Goal: Information Seeking & Learning: Find specific page/section

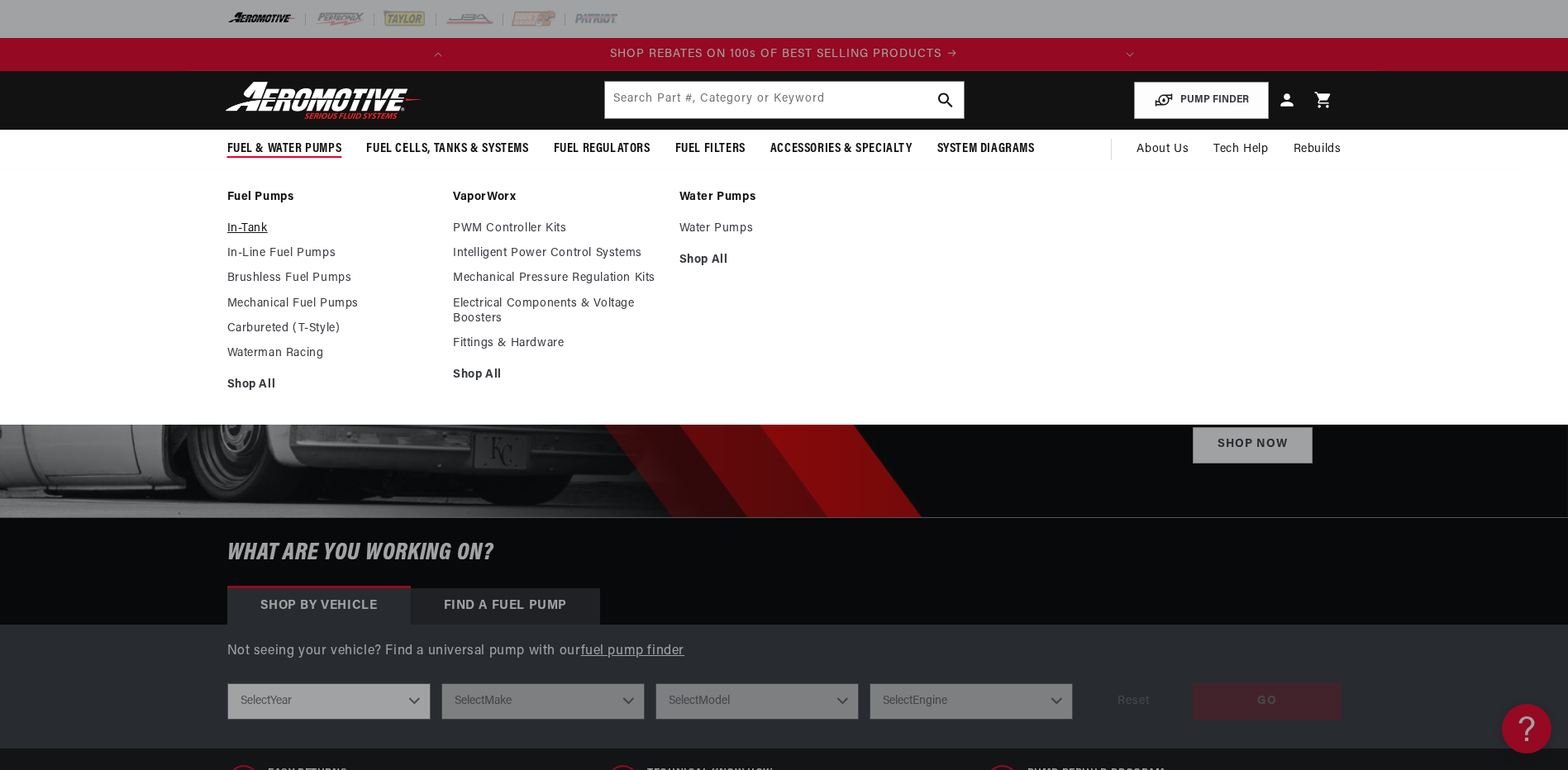
click at [257, 222] on link "In-Tank" at bounding box center [332, 228] width 210 height 14
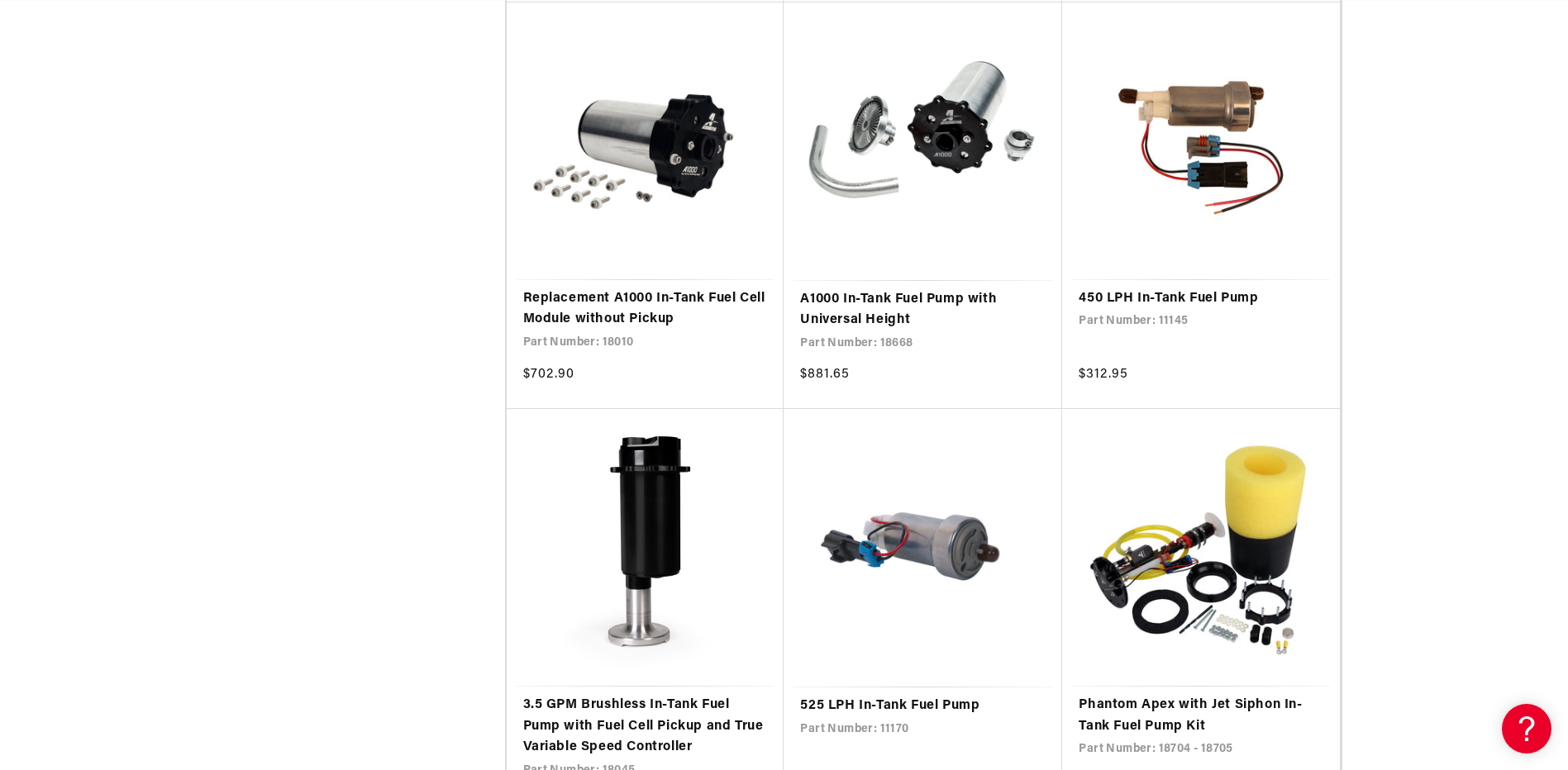
scroll to position [2642, 0]
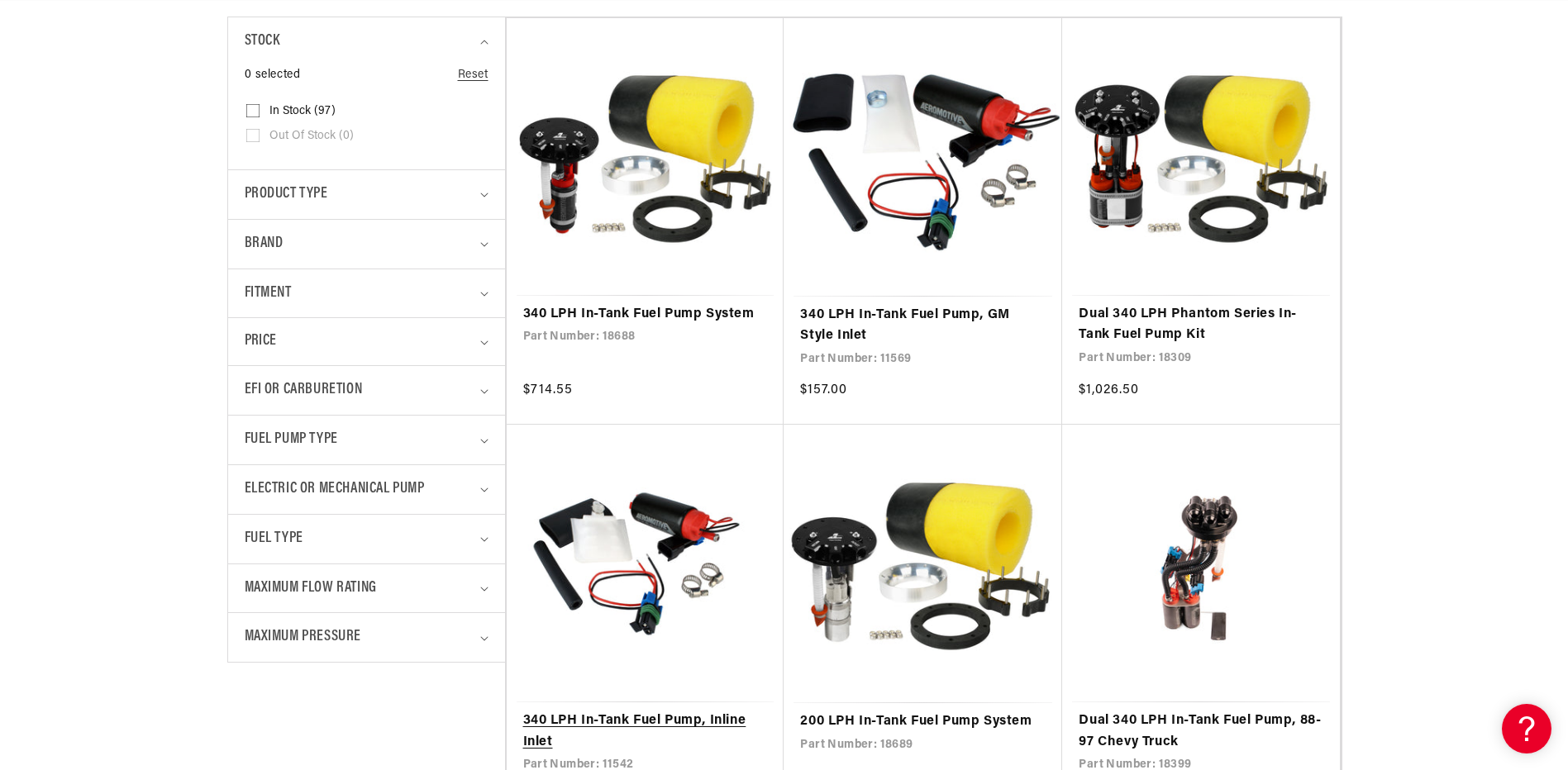
scroll to position [413, 0]
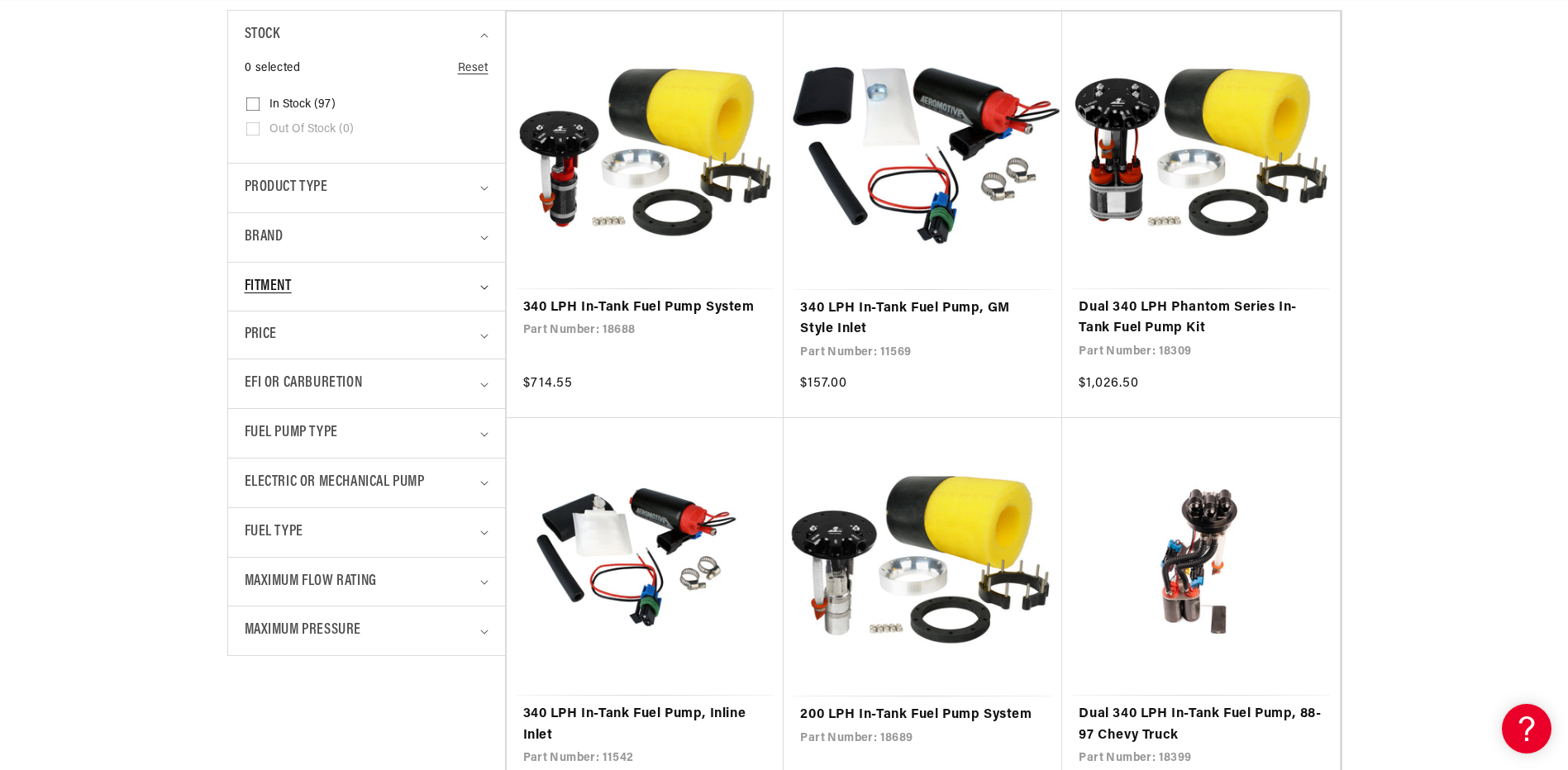
click at [472, 285] on div "Fitment" at bounding box center [360, 287] width 230 height 24
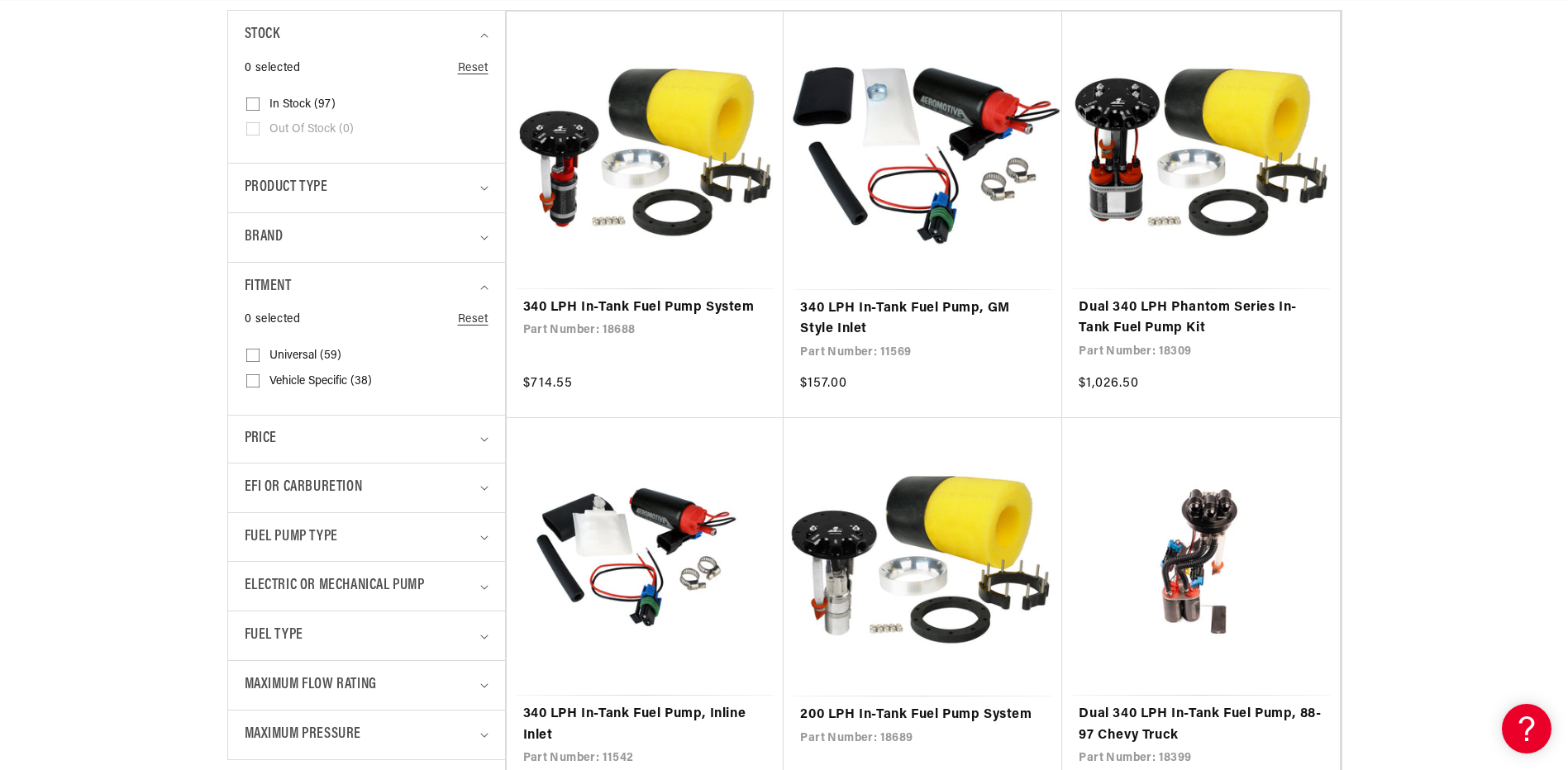
click at [253, 381] on input "Vehicle Specific (38) Vehicle Specific (38 products)" at bounding box center [253, 385] width 14 height 14
checkbox input "true"
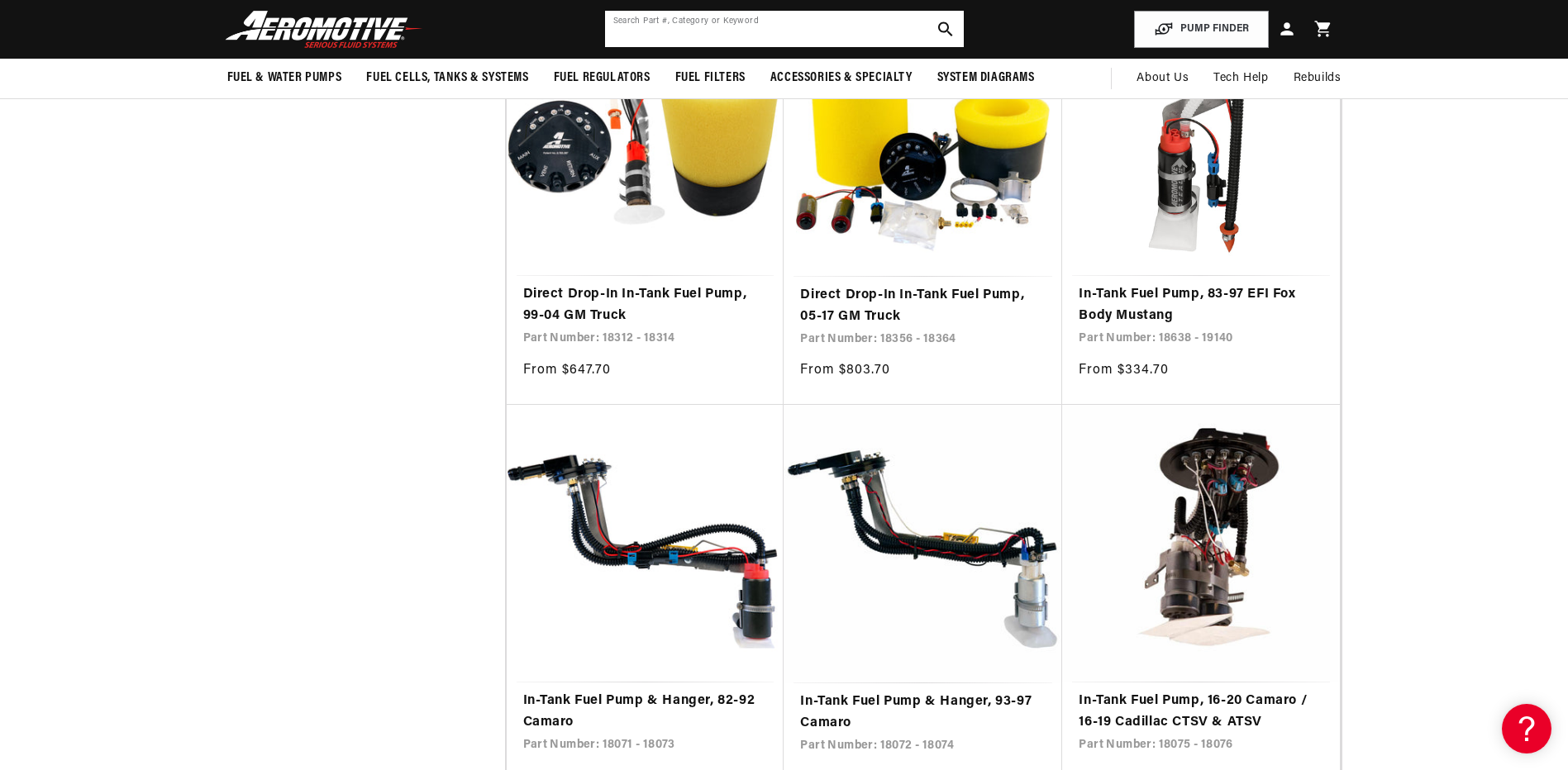
click at [782, 37] on input "text" at bounding box center [784, 29] width 359 height 37
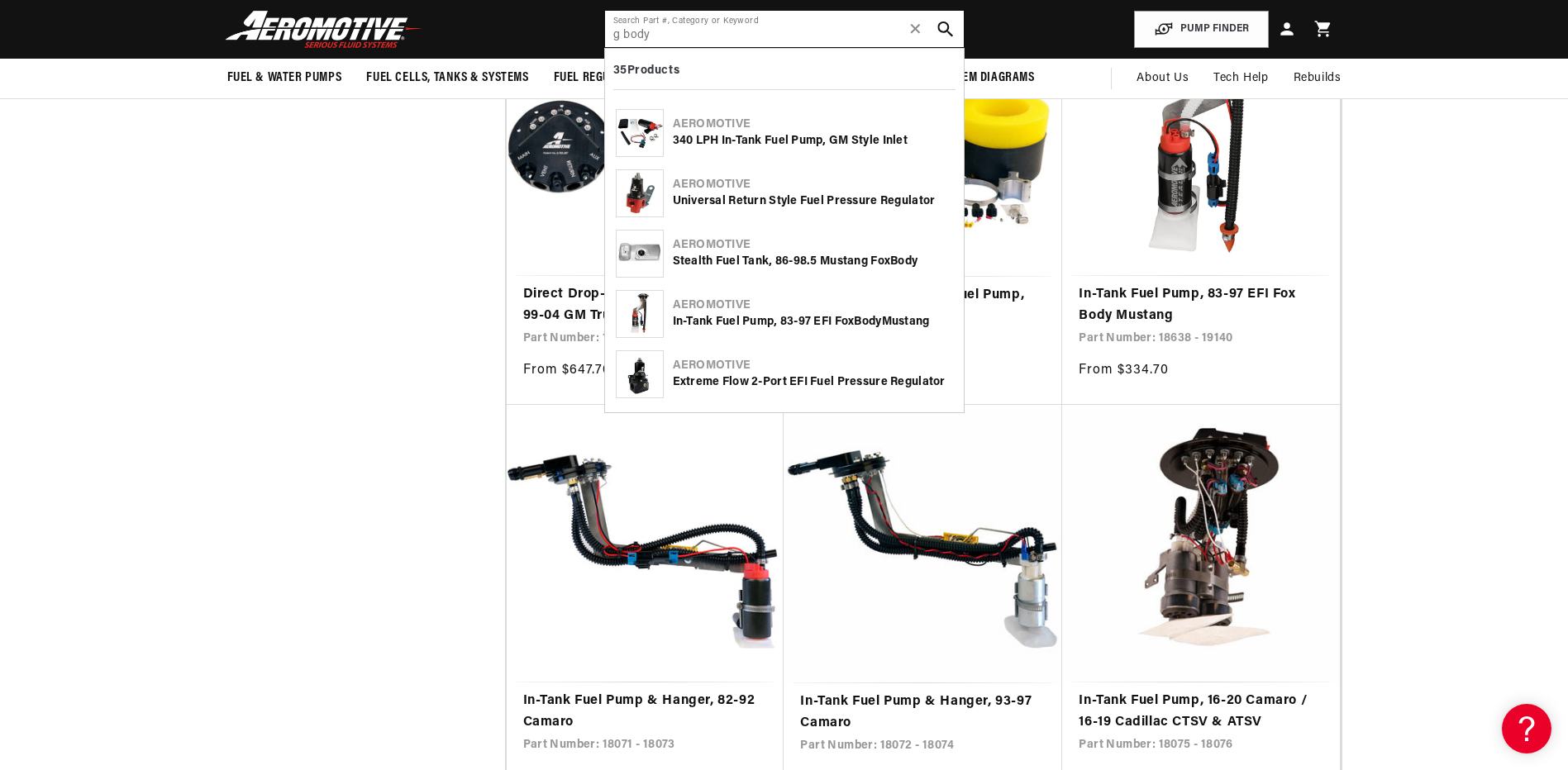
type input "g body"
click at [948, 25] on icon "search button" at bounding box center [944, 29] width 15 height 15
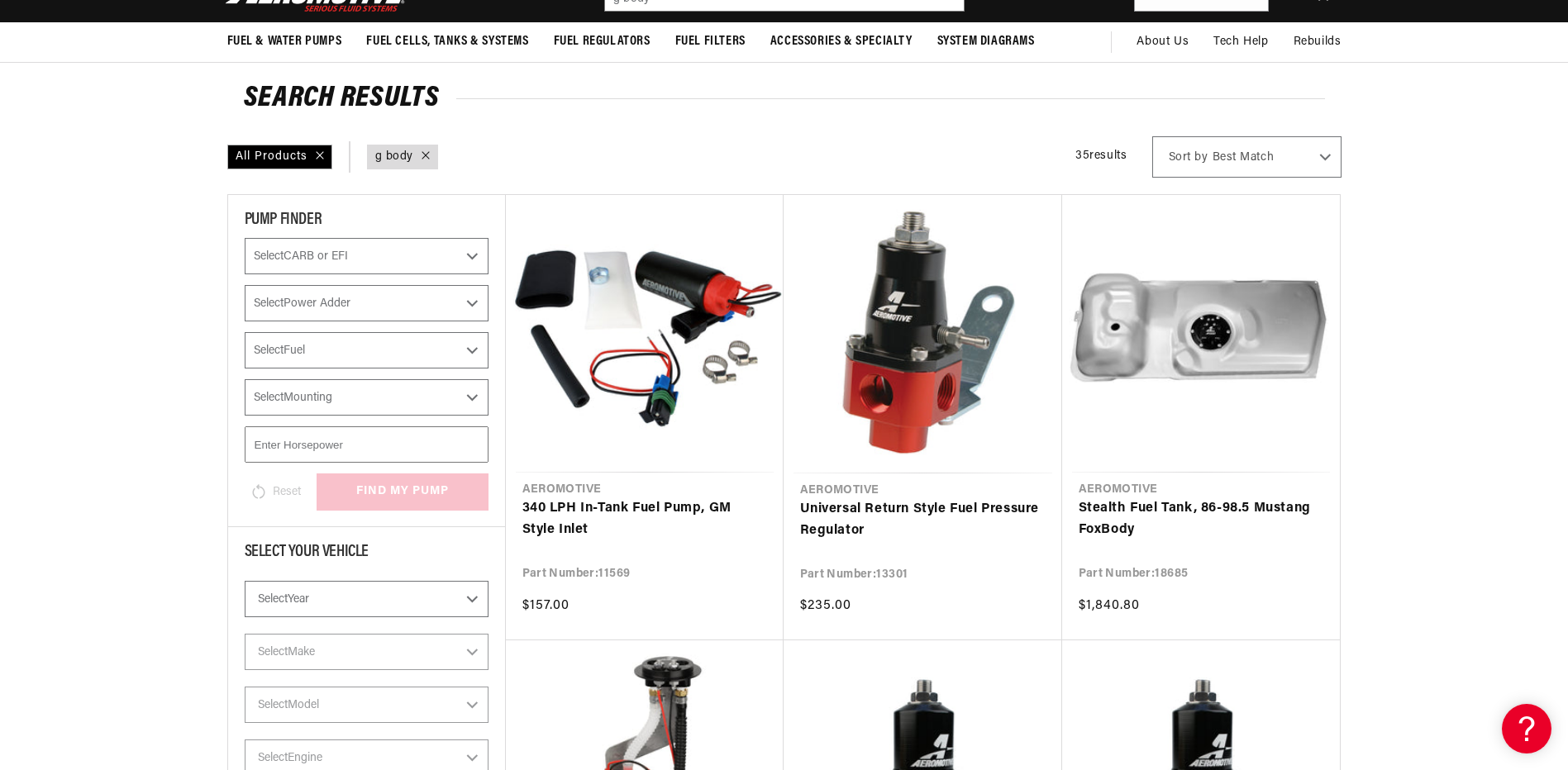
scroll to position [165, 0]
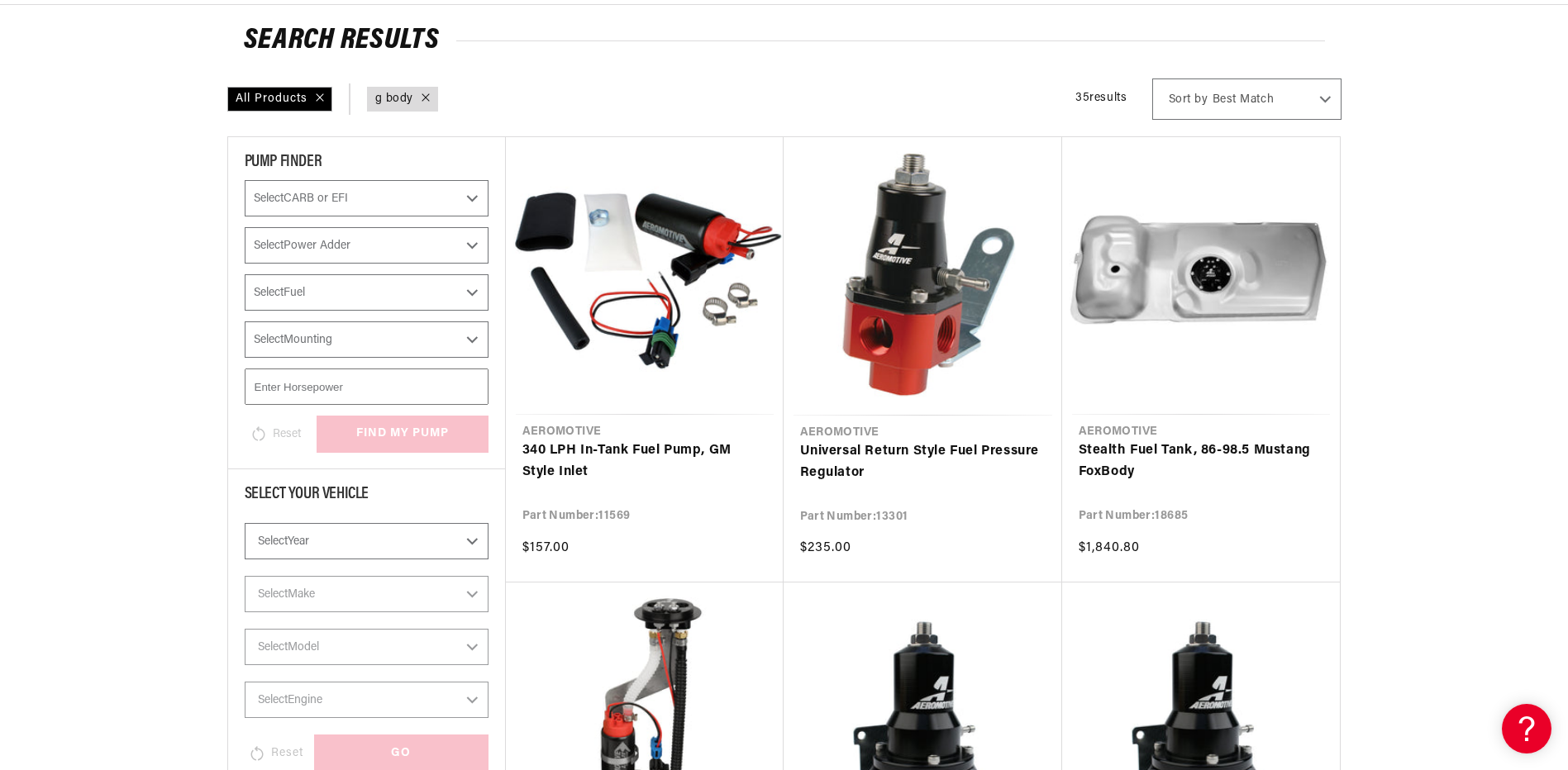
click at [473, 200] on select "Select CARB or EFI Carbureted Fuel Injected" at bounding box center [366, 198] width 244 height 37
select select "Carbureted"
click at [245, 180] on select "Select CARB or EFI Carbureted Fuel Injected" at bounding box center [366, 198] width 244 height 37
select select "Carbureted"
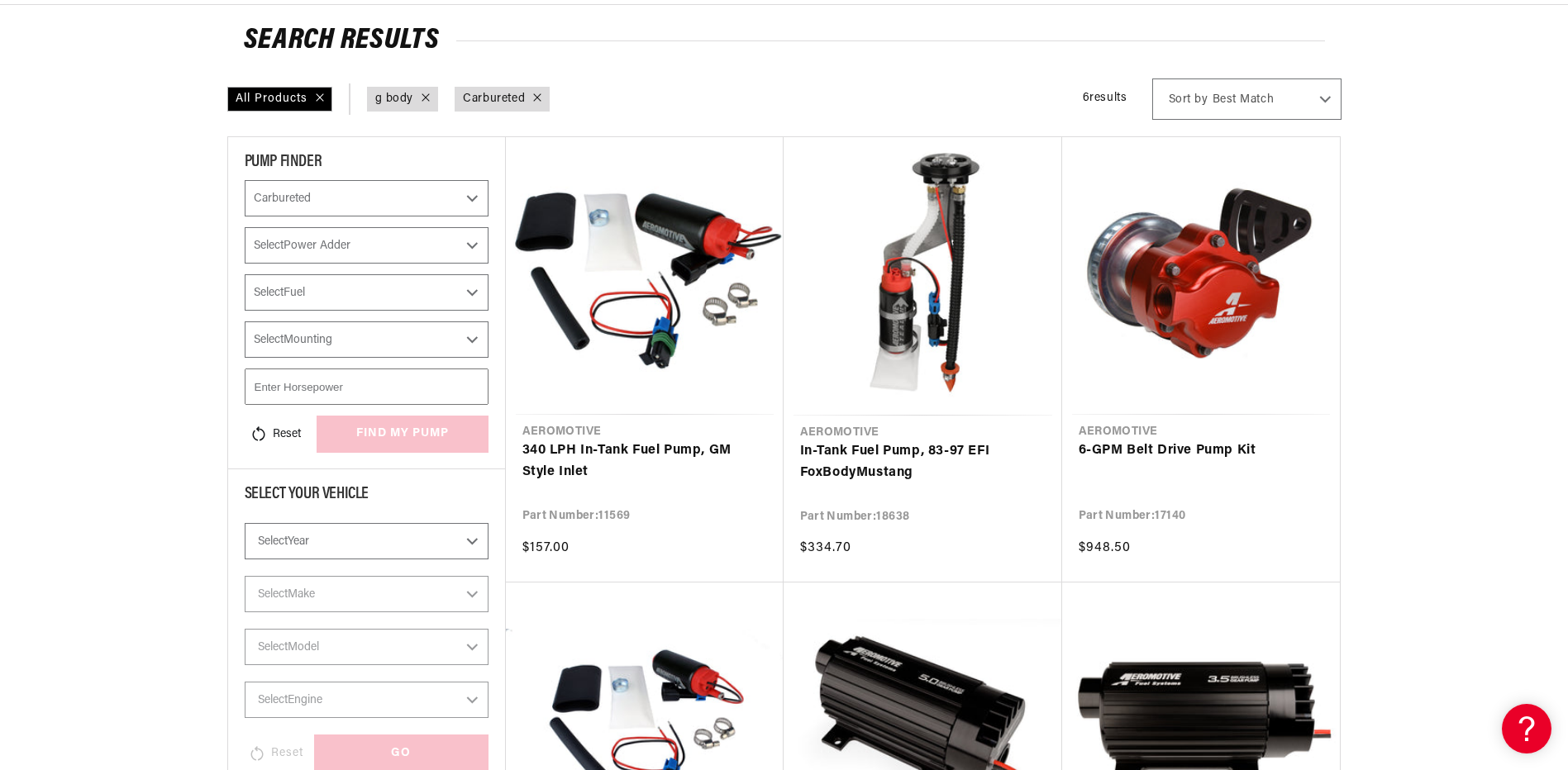
click at [476, 247] on select "Select Power Adder No - Naturally Aspirated Yes - Forced Induction" at bounding box center [366, 245] width 244 height 37
select select "No-Naturally-Aspirated"
click at [245, 227] on select "Select Power Adder No - Naturally Aspirated Yes - Forced Induction" at bounding box center [366, 245] width 244 height 37
select select "CarbOrEFI"
select select "PowerAdder"
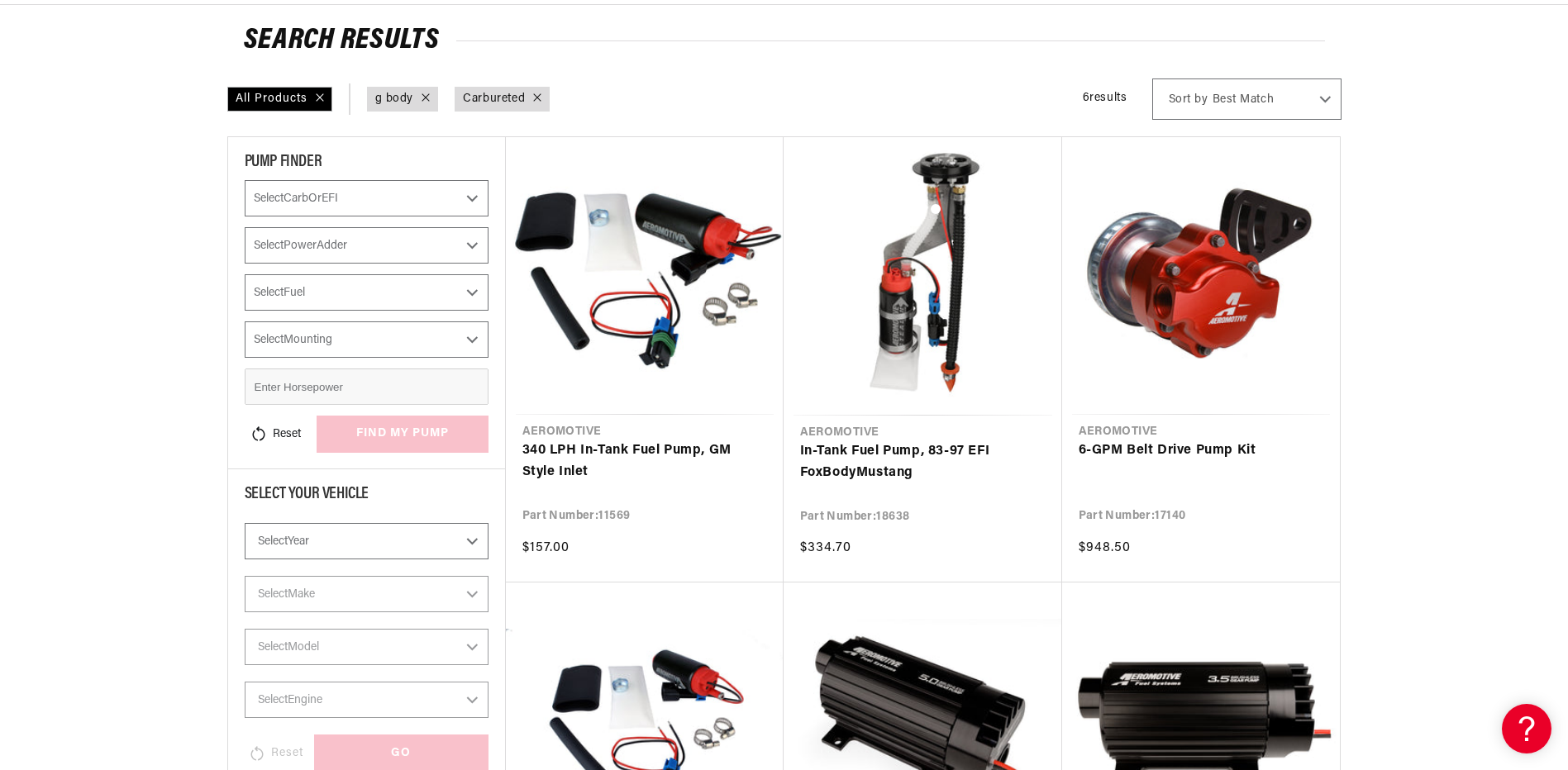
checkbox input "true"
select select "Carbureted"
select select "No-Naturally-Aspirated"
click at [475, 292] on select "Select Fuel E85 Gas" at bounding box center [366, 293] width 244 height 37
select select "Gas"
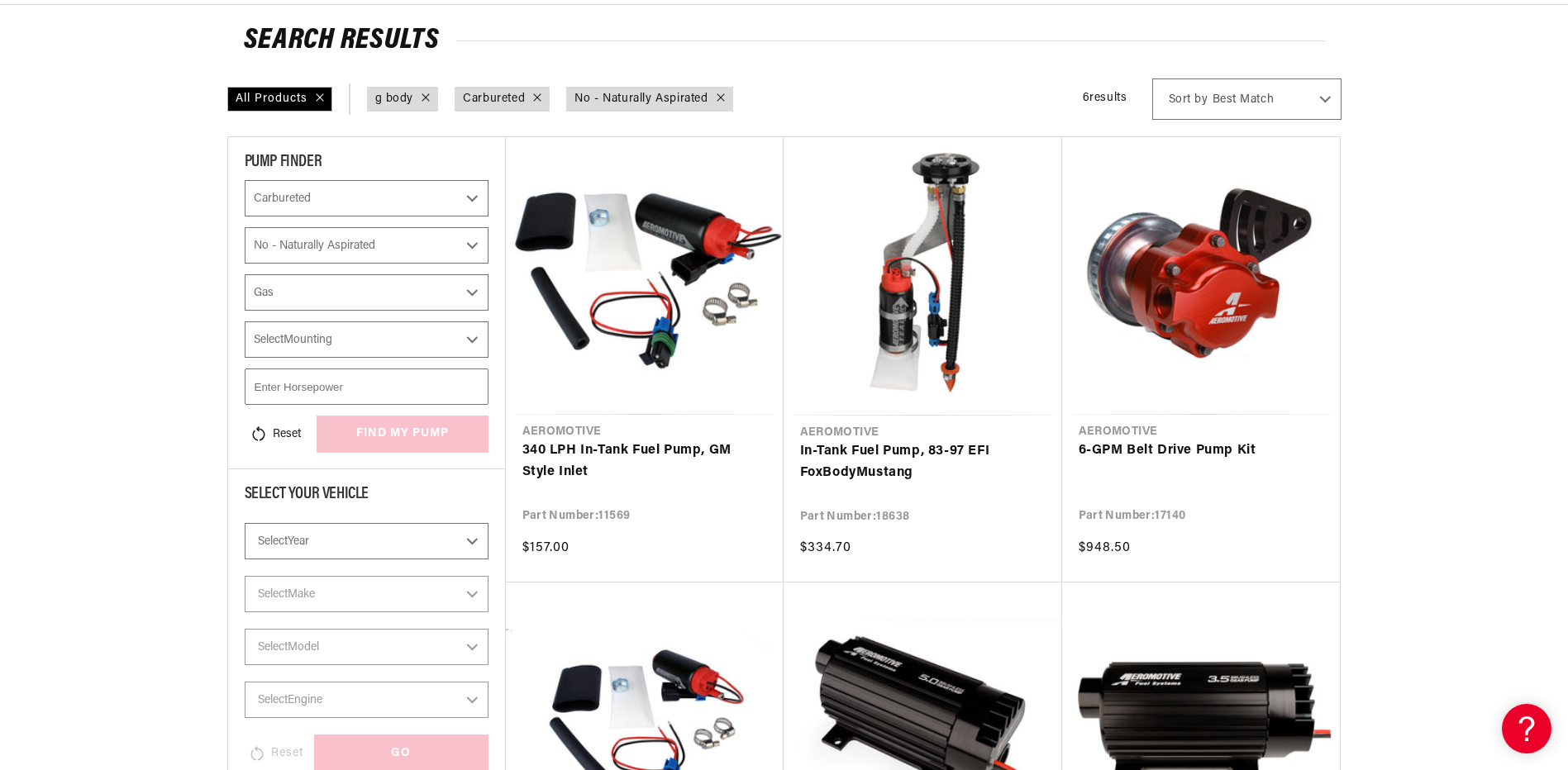
click at [245, 274] on select "Select Fuel E85 Gas" at bounding box center [366, 293] width 244 height 37
checkbox input "true"
select select "Carbureted"
select select "No-Naturally-Aspirated"
select select "Gas"
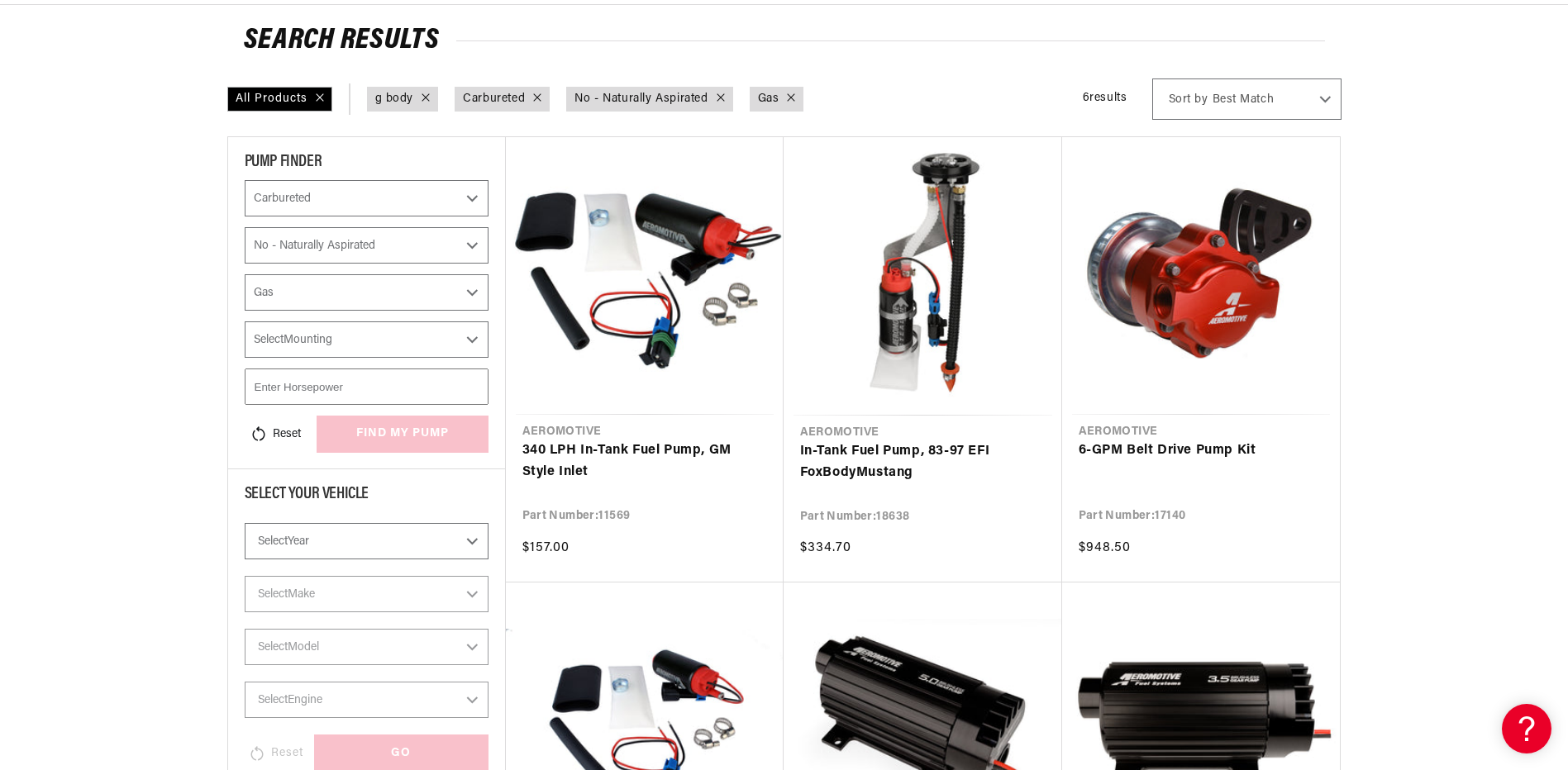
click at [472, 339] on select "Select Mounting External In-Tank" at bounding box center [366, 340] width 244 height 37
select select "In-Tank"
click at [245, 322] on select "Select Mounting External In-Tank" at bounding box center [366, 340] width 244 height 37
select select "CarbOrEFI"
select select "PowerAdder"
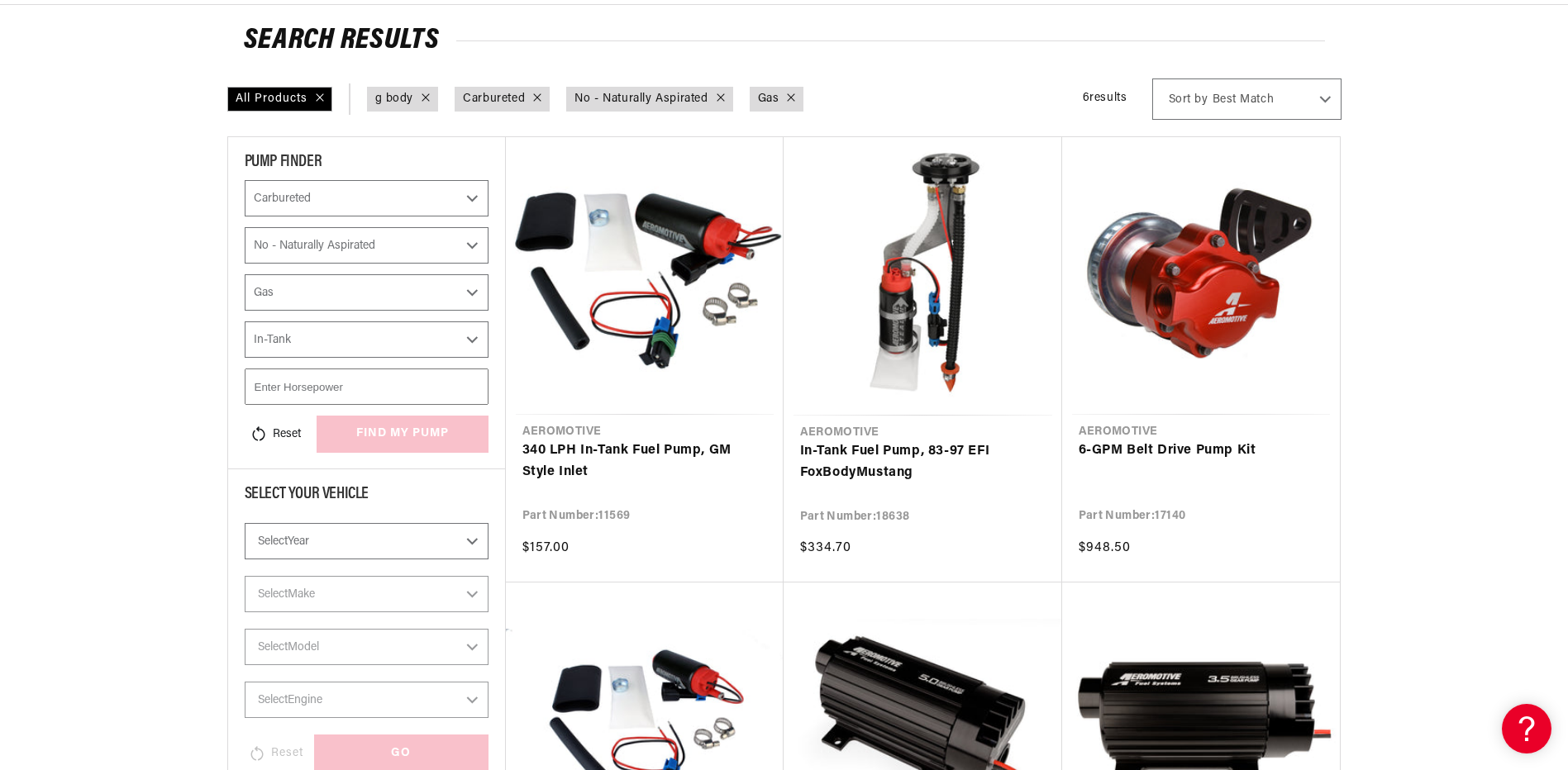
select select "Fuel"
select select "Mounting"
checkbox input "true"
select select "Carbureted"
select select "No-Naturally-Aspirated"
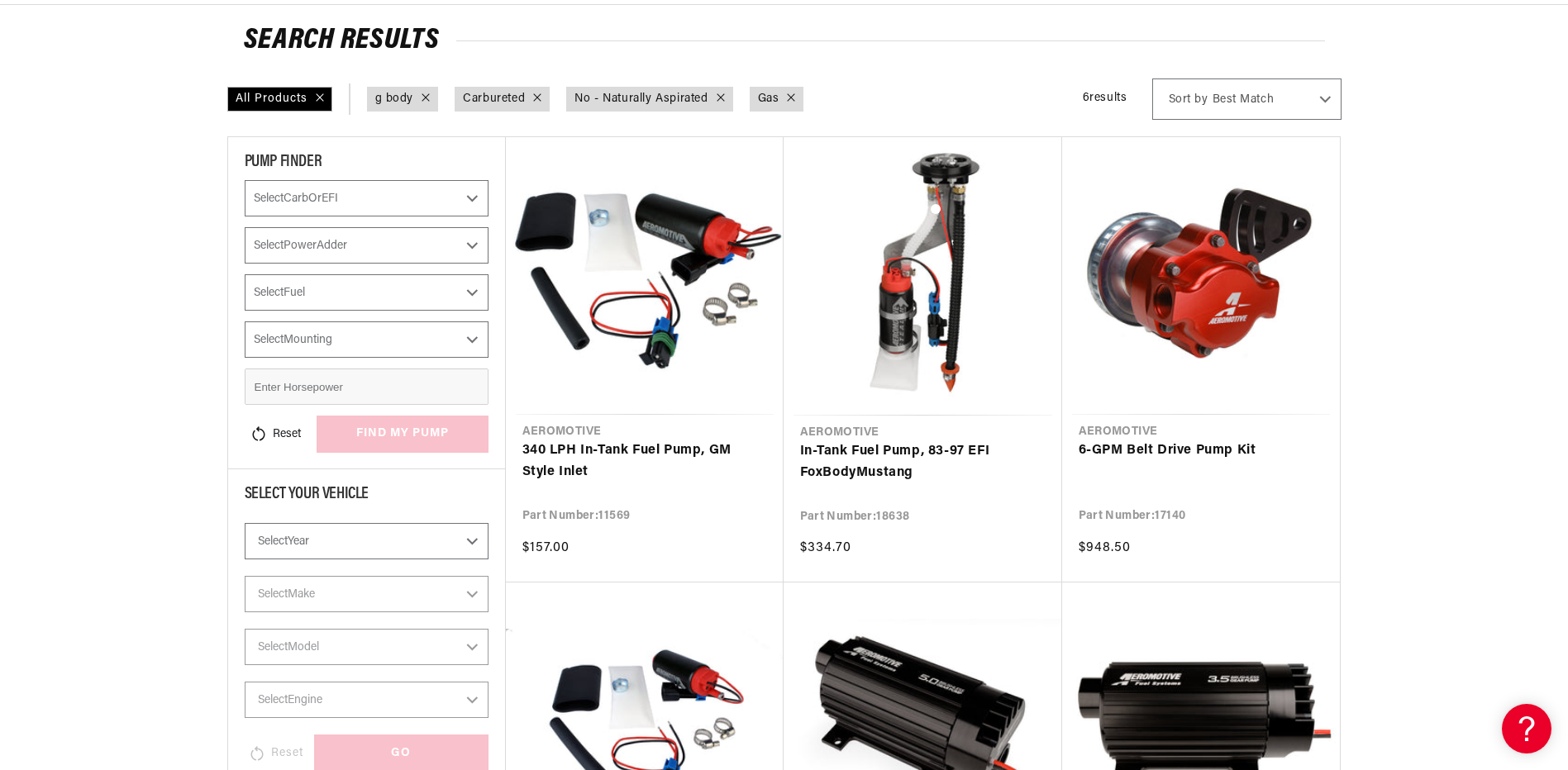
select select "Gas"
select select "In-Tank"
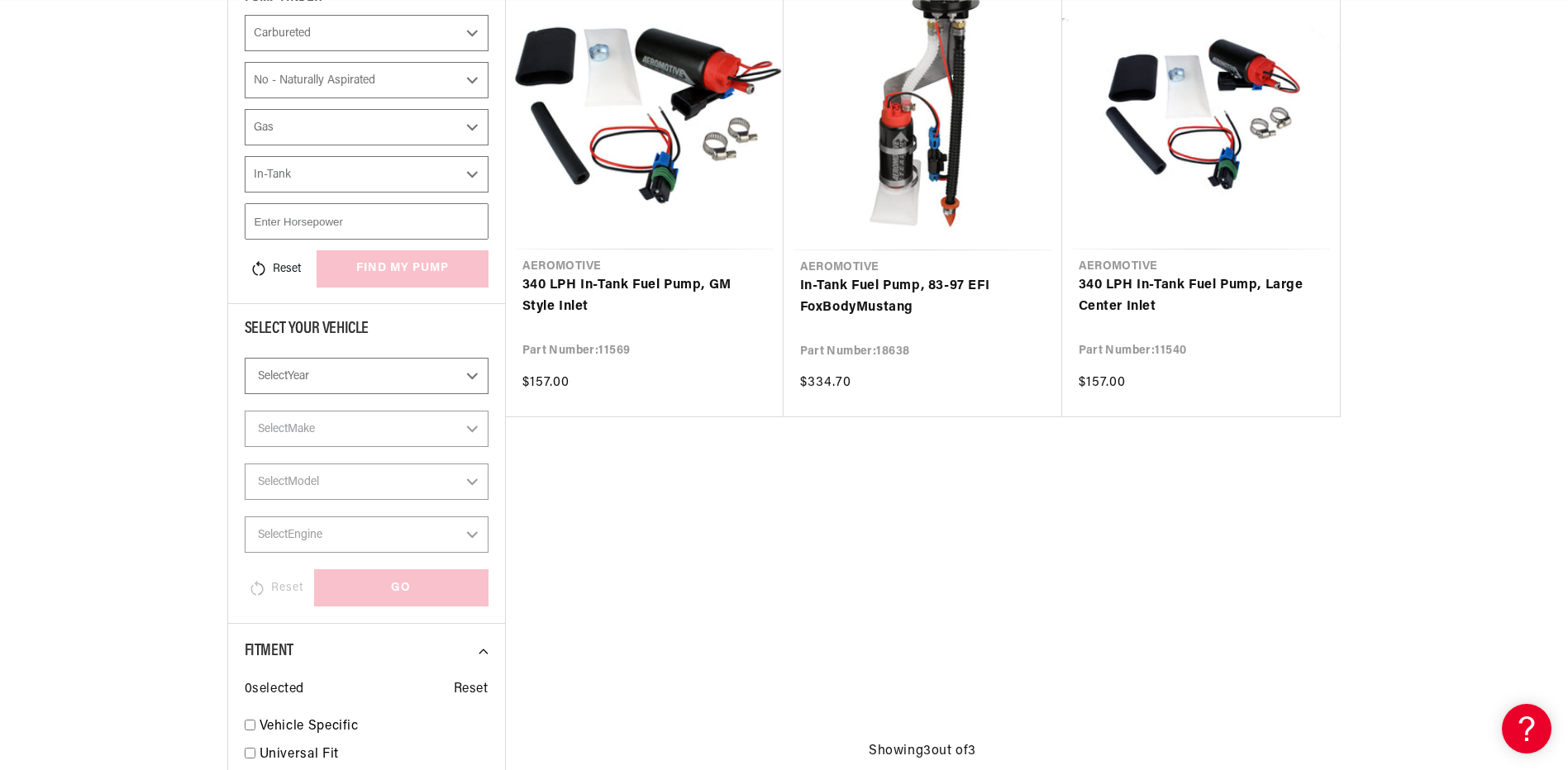
scroll to position [0, 653]
click at [391, 218] on input "number" at bounding box center [366, 221] width 244 height 37
type input "500"
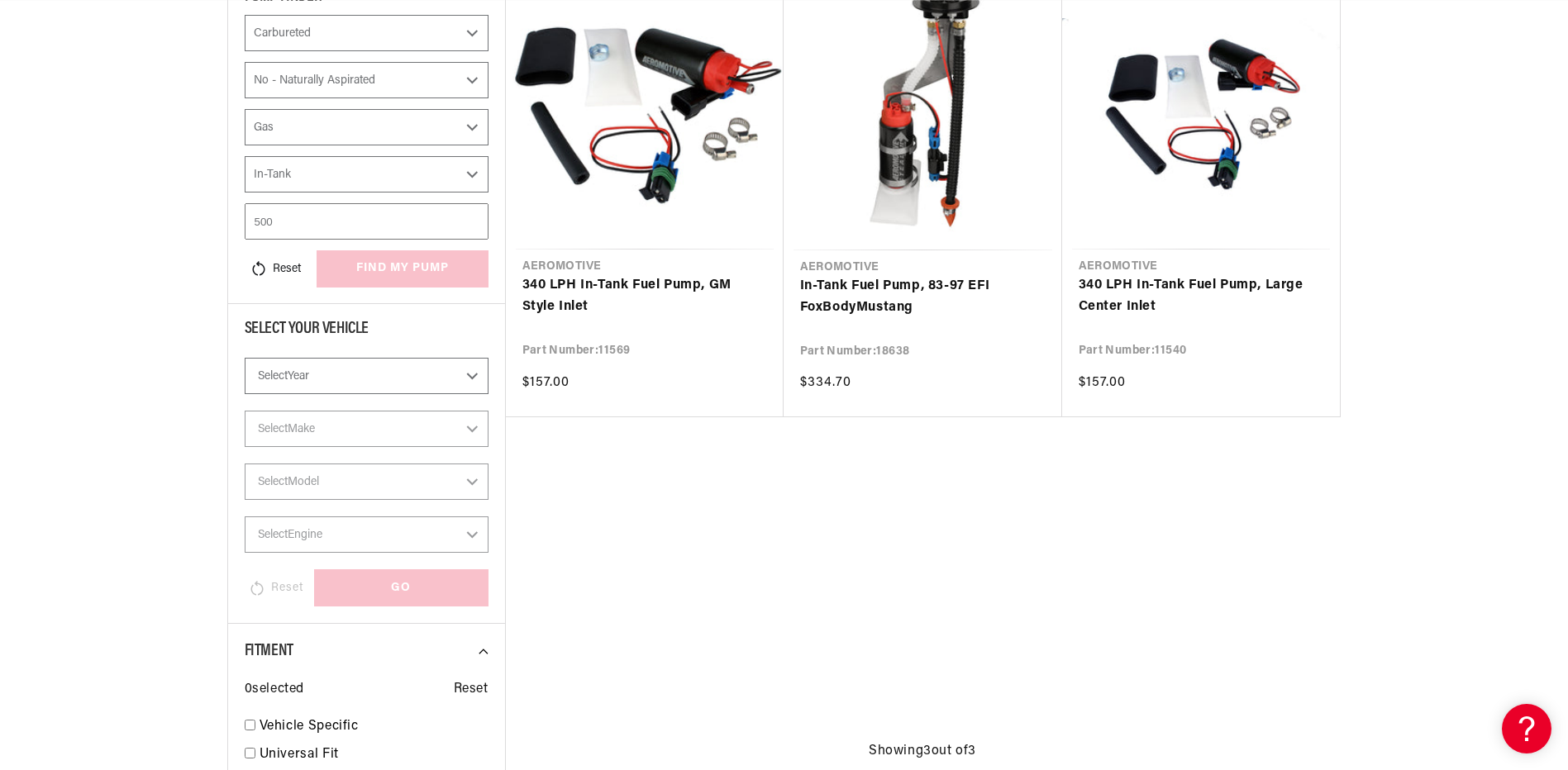
select select "CarbOrEFI"
select select "PowerAdder"
select select "Fuel"
select select "Mounting"
select select "Carbureted"
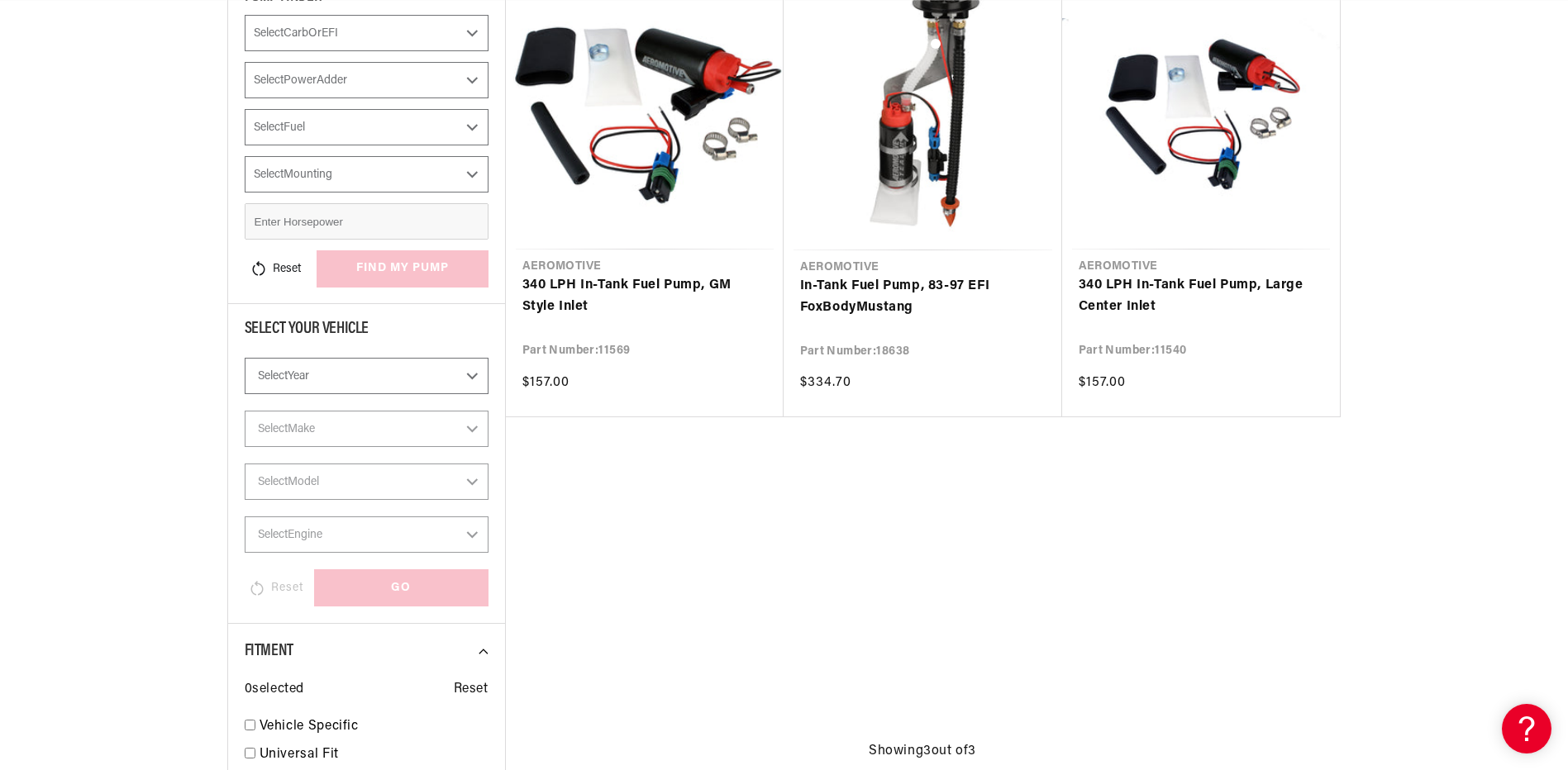
select select "No-Naturally-Aspirated"
select select "Gas"
select select "In-Tank"
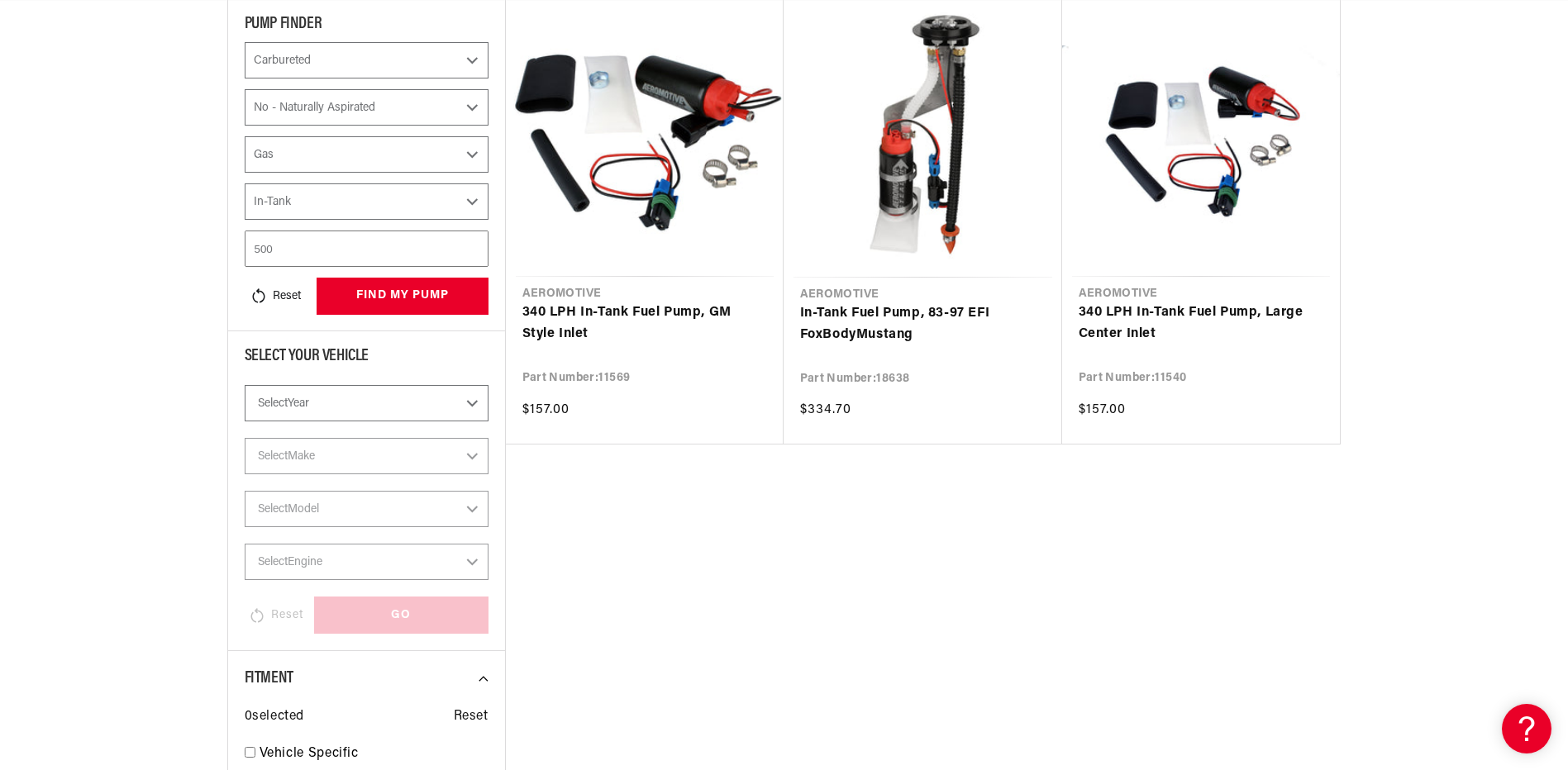
scroll to position [243, 0]
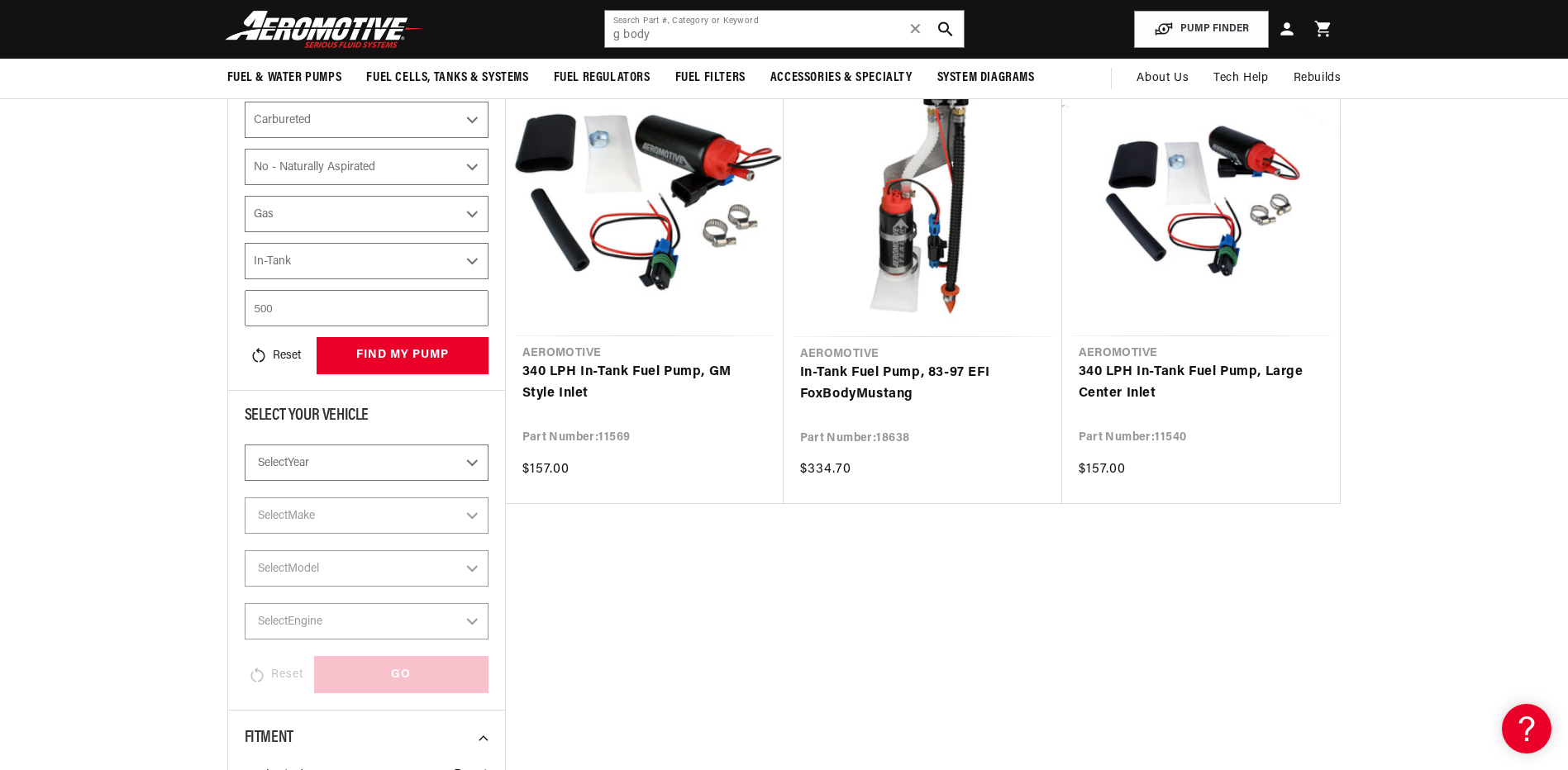
select select "1982"
click at [245, 444] on select "Select Year 2023 2022 2021 2020 2019 2018 2017 2016 2015 2014 2013 2012 2011 20…" at bounding box center [366, 463] width 244 height 37
select select "Year"
select select "CarbOrEFI"
select select "PowerAdder"
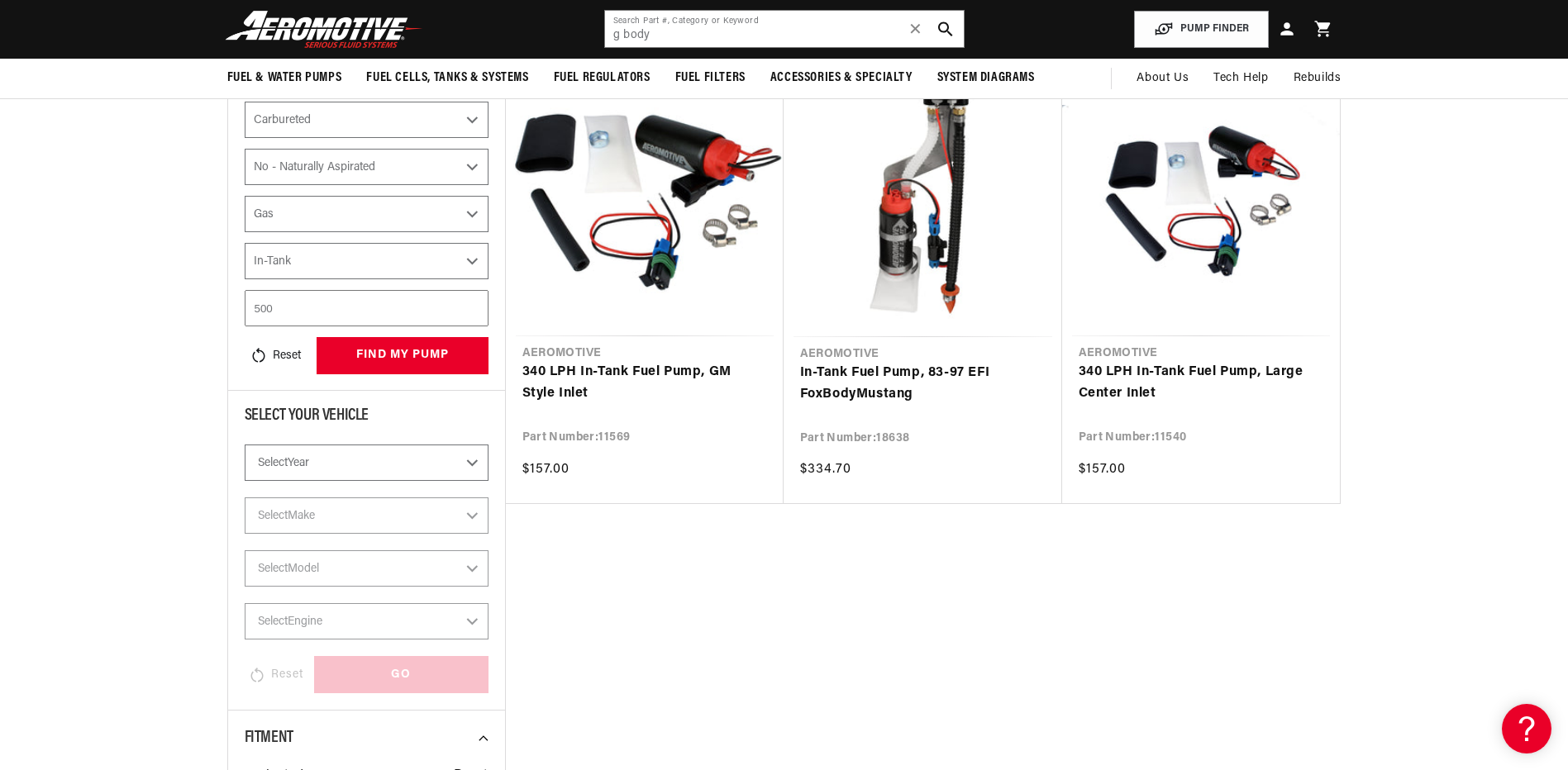
select select "Fuel"
select select "Mounting"
select select "1982"
select select "Carbureted"
select select "No-Naturally-Aspirated"
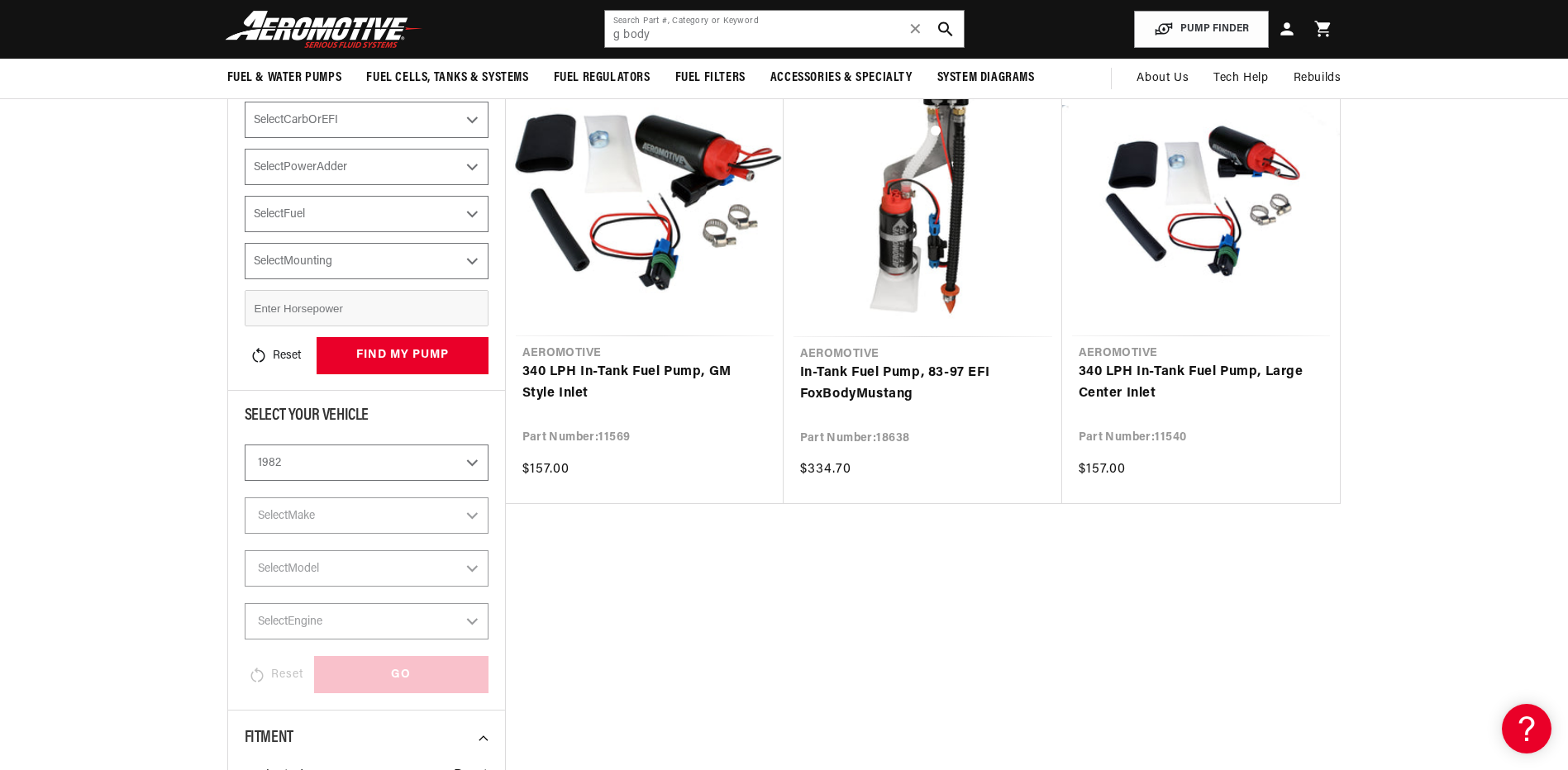
select select "Gas"
select select "In-Tank"
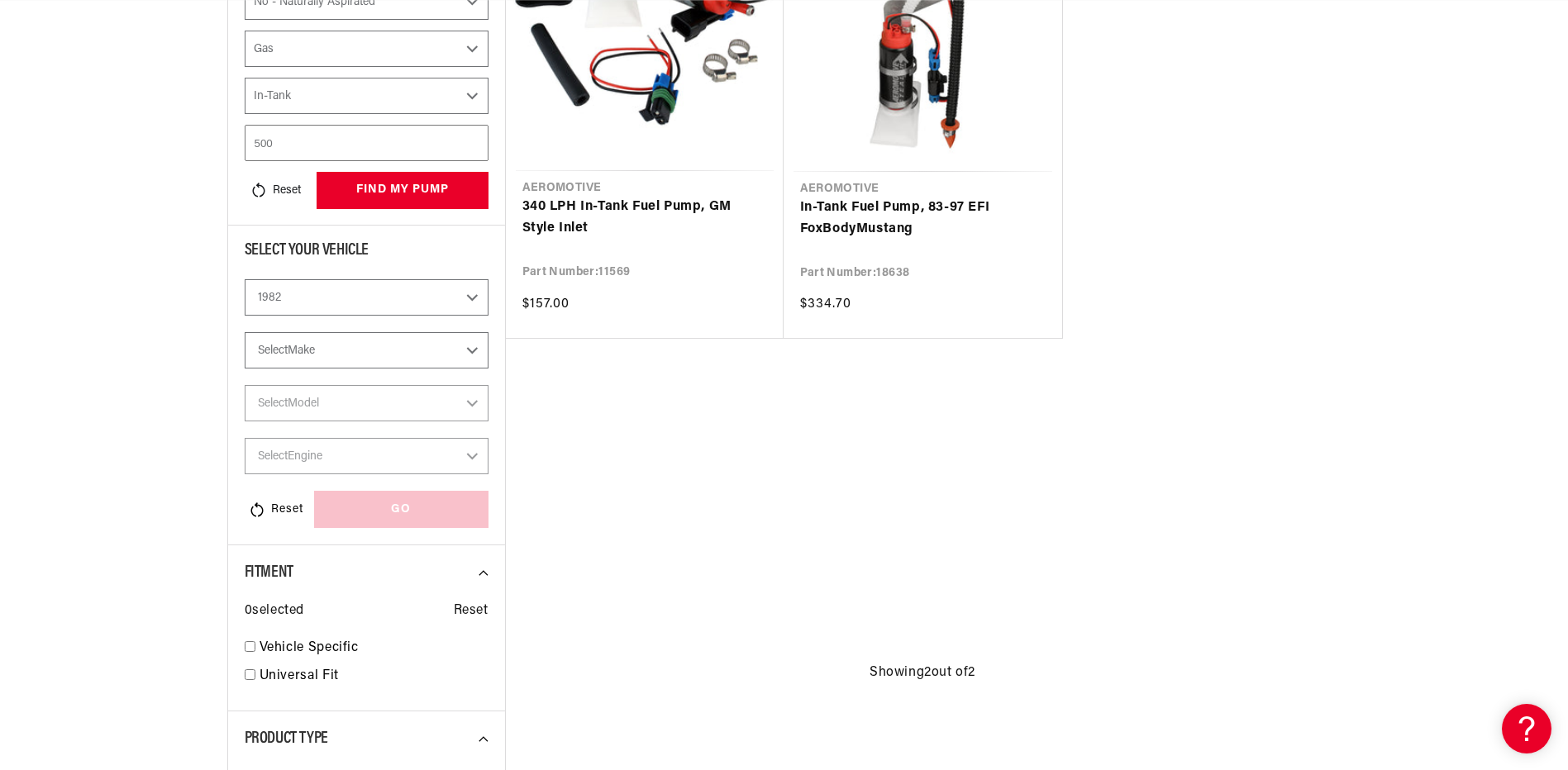
scroll to position [0, 653]
click at [465, 352] on select "Select Make Buick Chevrolet Oldsmobile Pontiac" at bounding box center [366, 351] width 244 height 37
select select "Oldsmobile"
click at [245, 332] on select "Select Make Buick Chevrolet Oldsmobile Pontiac" at bounding box center [366, 351] width 244 height 37
select select "Make"
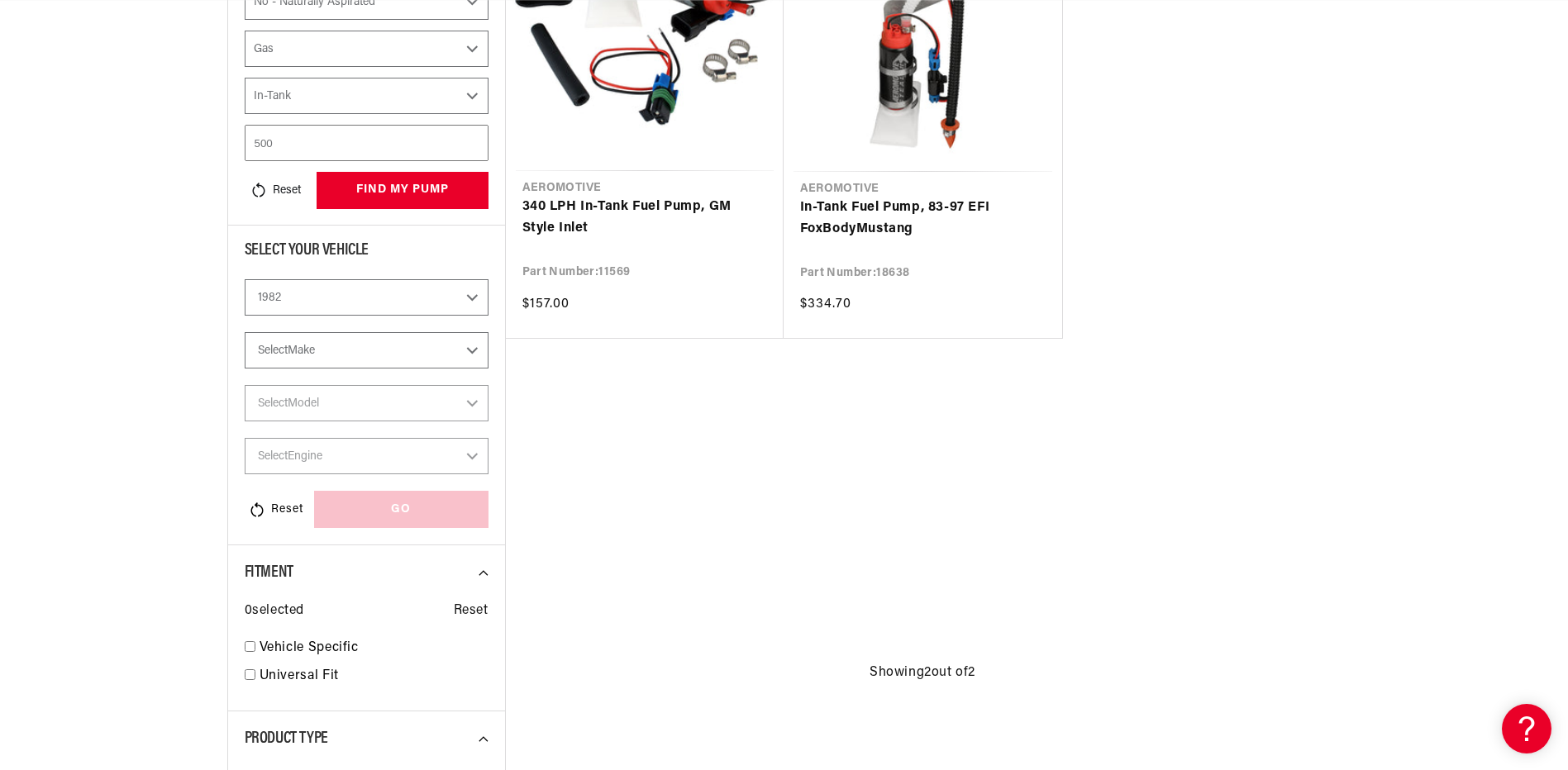
select select "CarbOrEFI"
select select "PowerAdder"
select select "Fuel"
select select "Mounting"
select select "Oldsmobile"
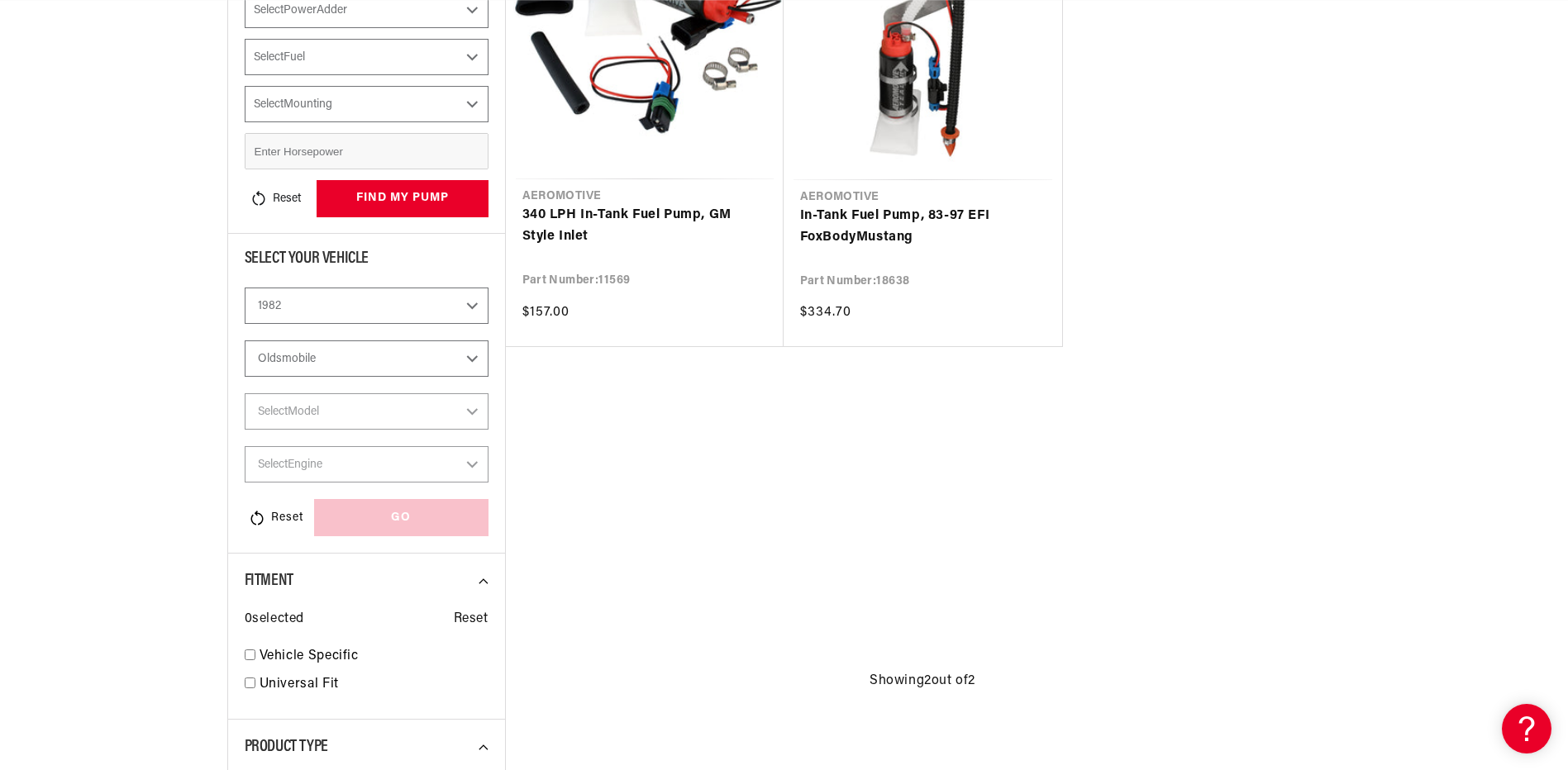
select select "Carbureted"
select select "No-Naturally-Aspirated"
select select "Gas"
select select "In-Tank"
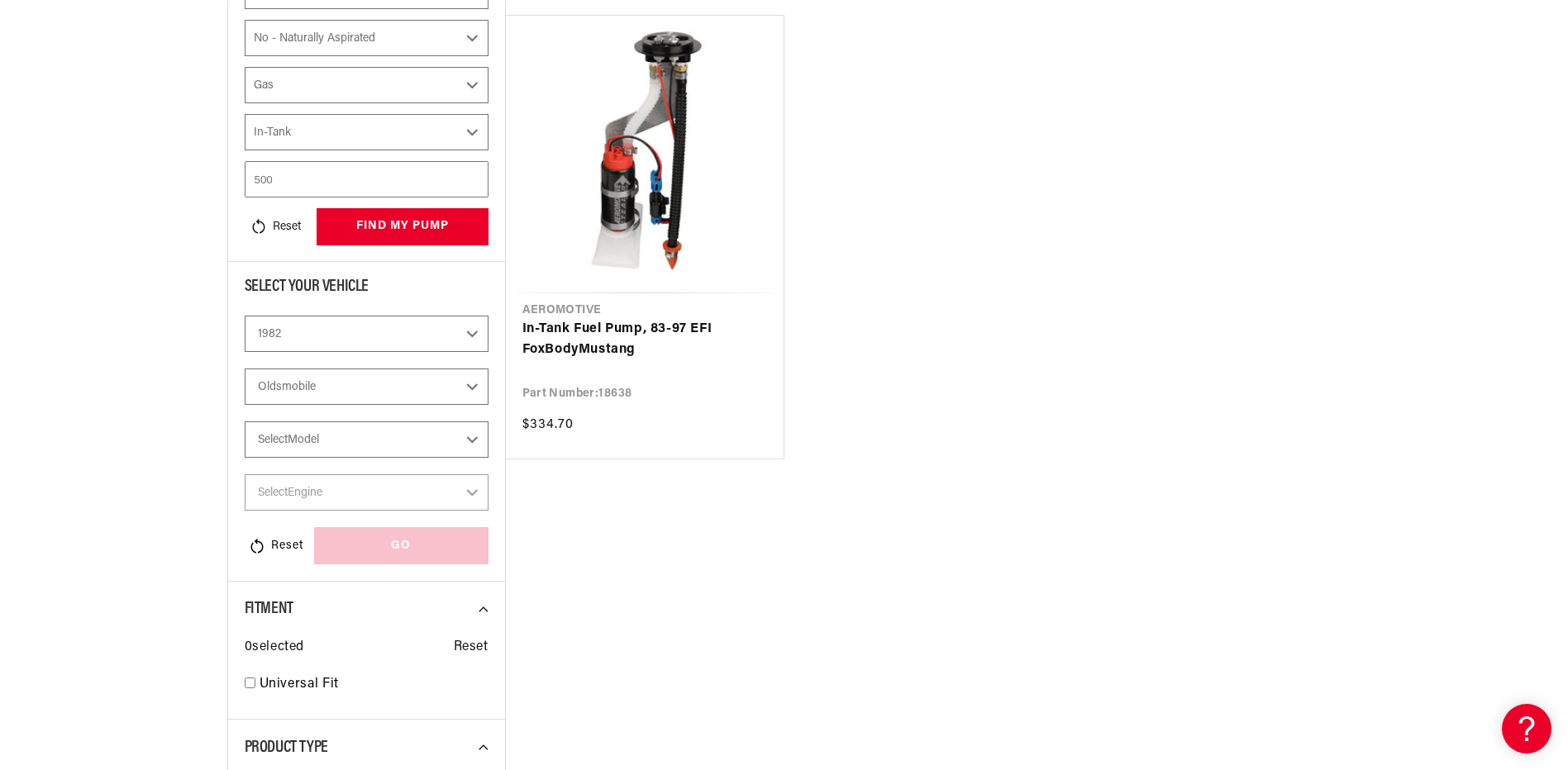
scroll to position [409, 0]
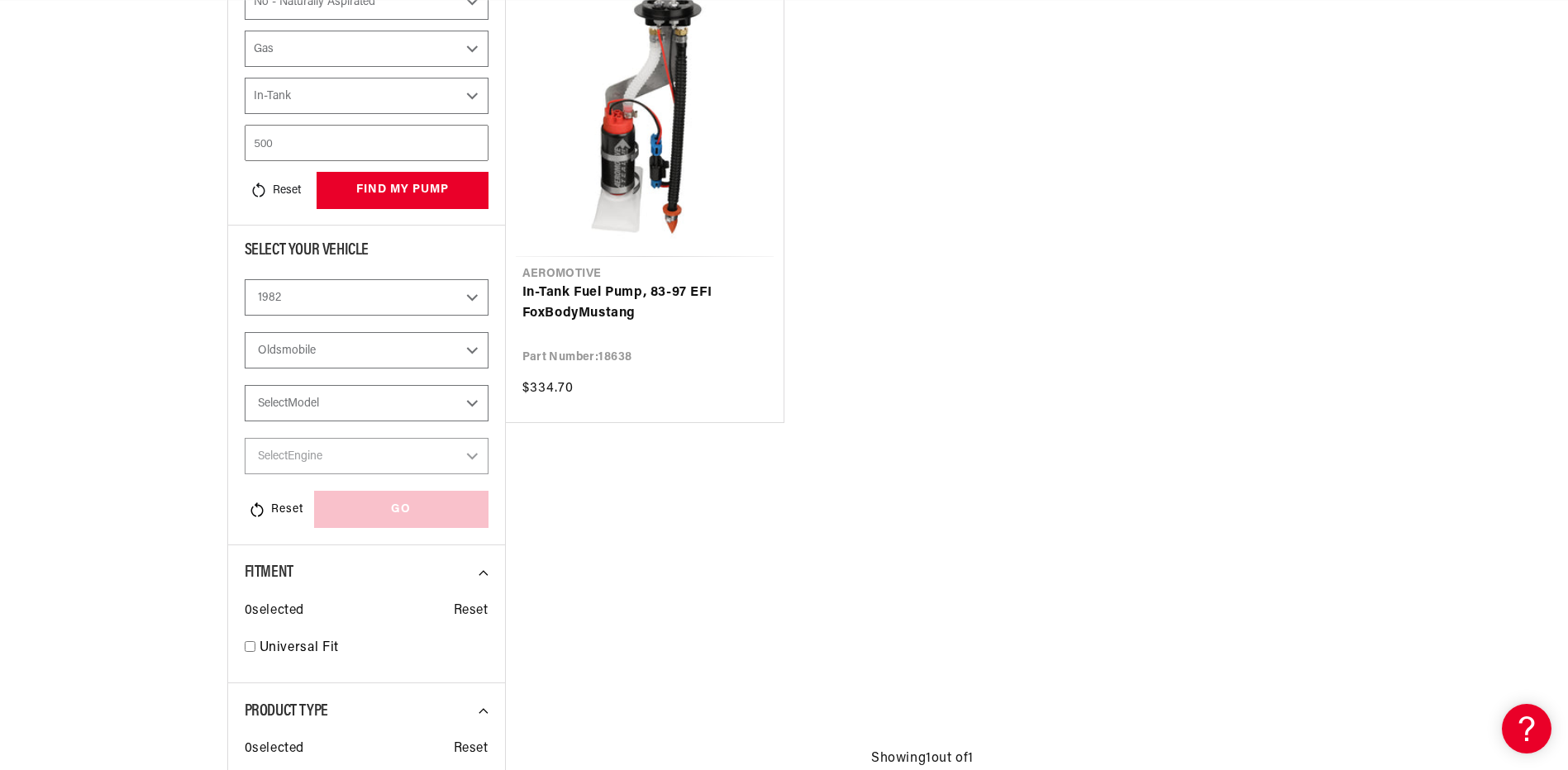
click at [472, 395] on select "Select Model Cutlass Supreme" at bounding box center [366, 403] width 244 height 37
select select "Cutlass-Supreme"
click at [245, 385] on select "Select Model Cutlass Supreme" at bounding box center [366, 403] width 244 height 37
select select "Model"
select select "CarbOrEFI"
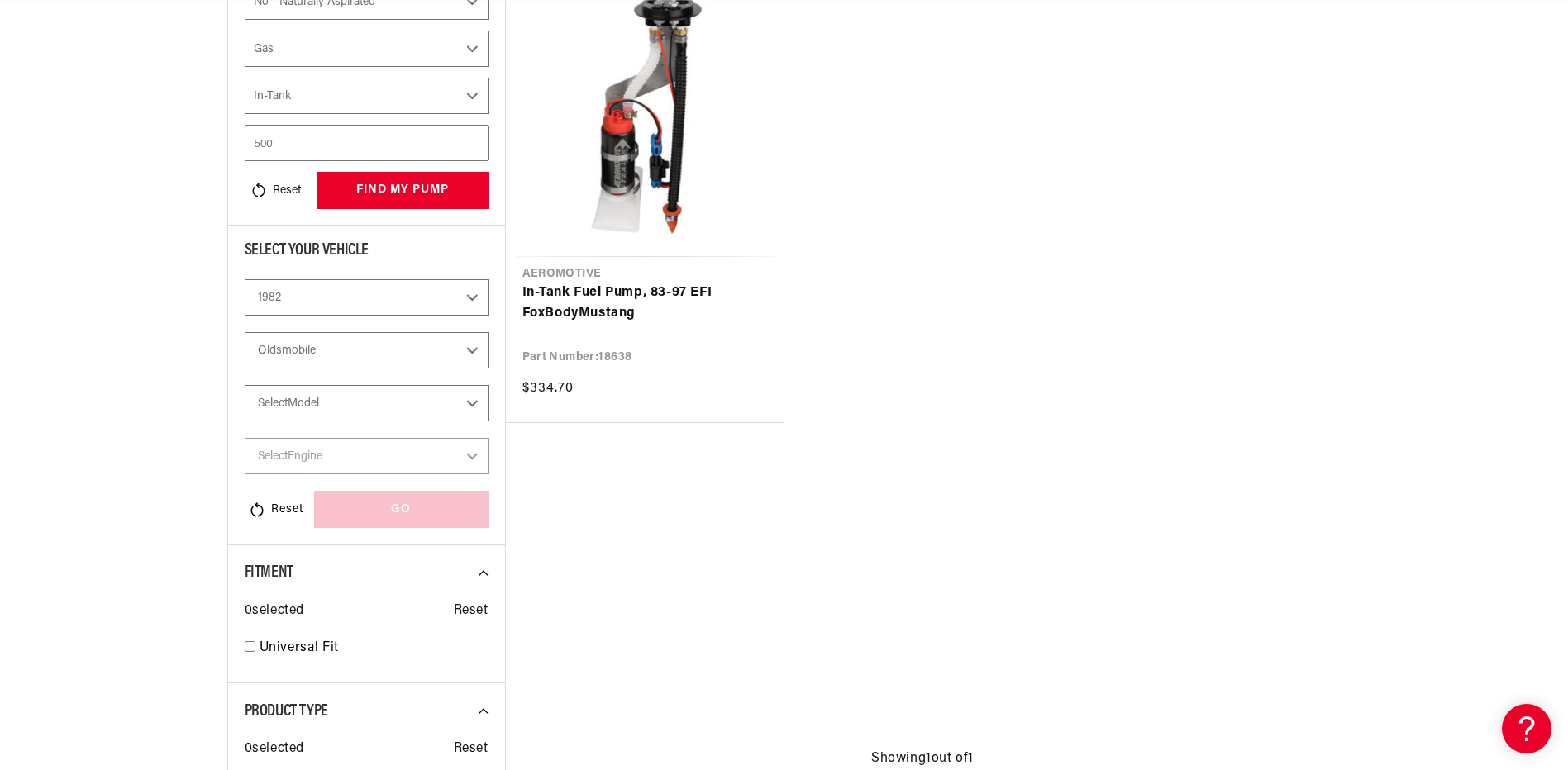
select select "PowerAdder"
select select "Fuel"
select select "Mounting"
select select "Cutlass-Supreme"
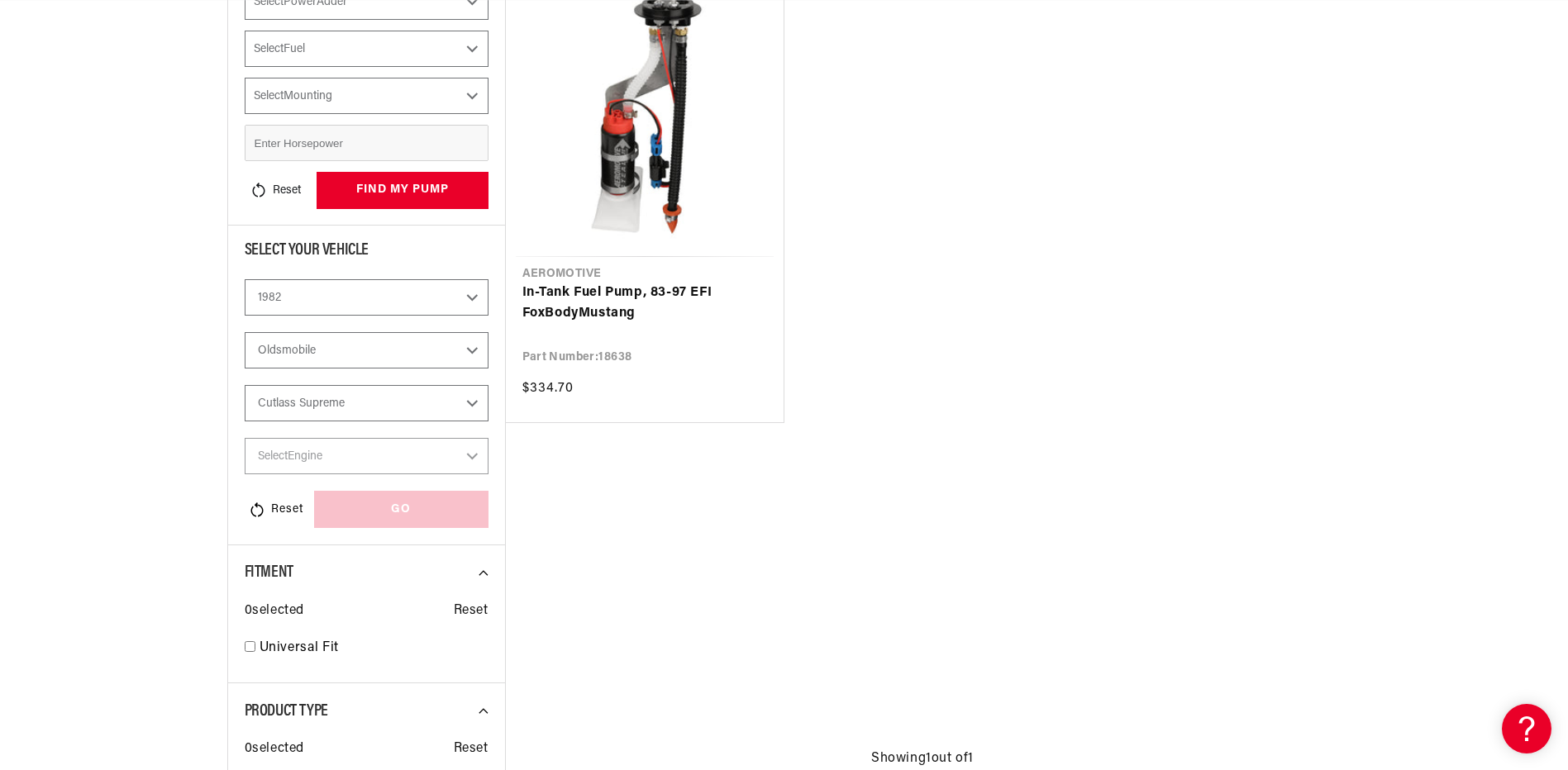
scroll to position [0, 0]
select select "Carbureted"
select select "No-Naturally-Aspirated"
select select "Gas"
select select "In-Tank"
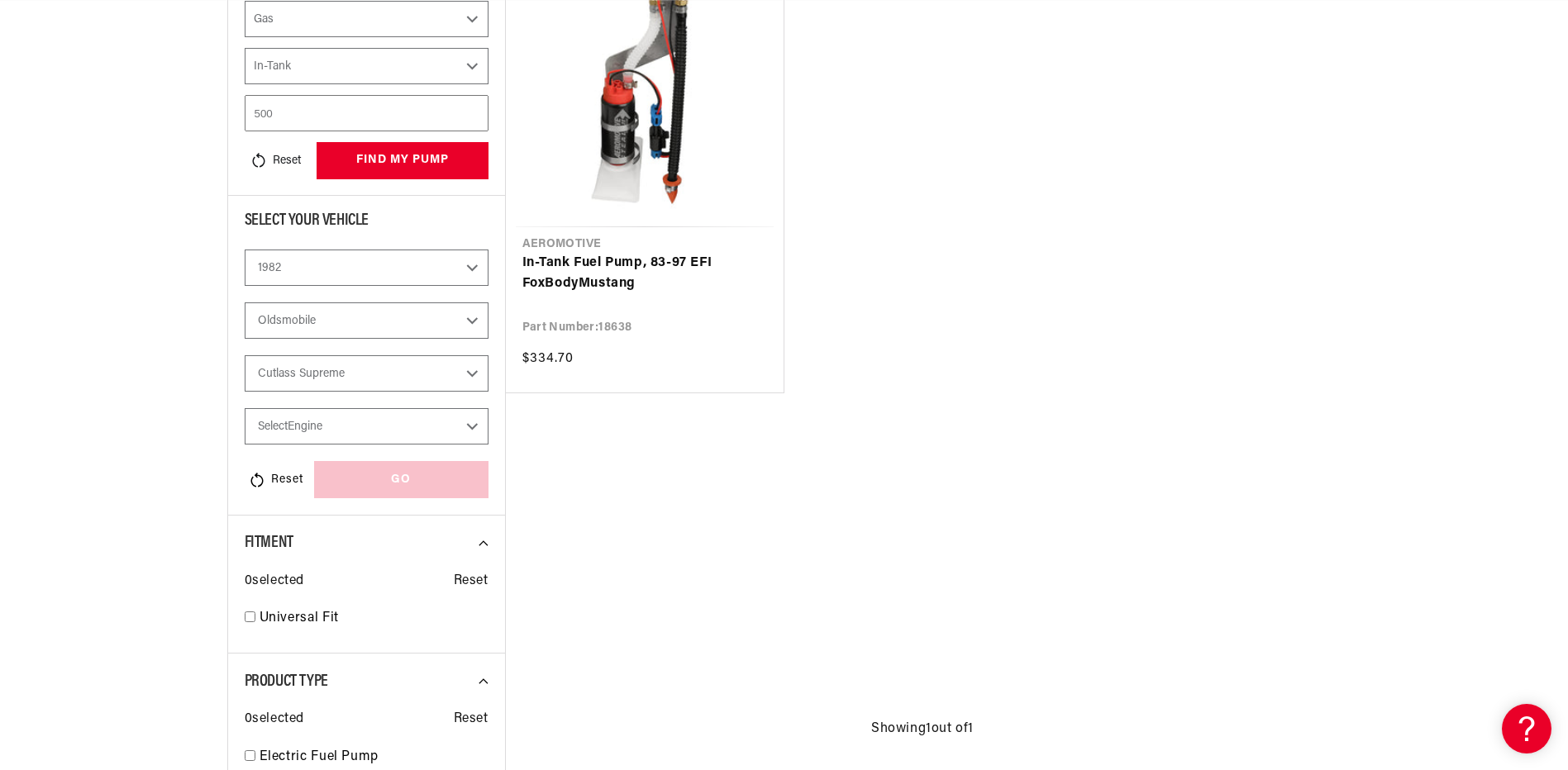
scroll to position [492, 0]
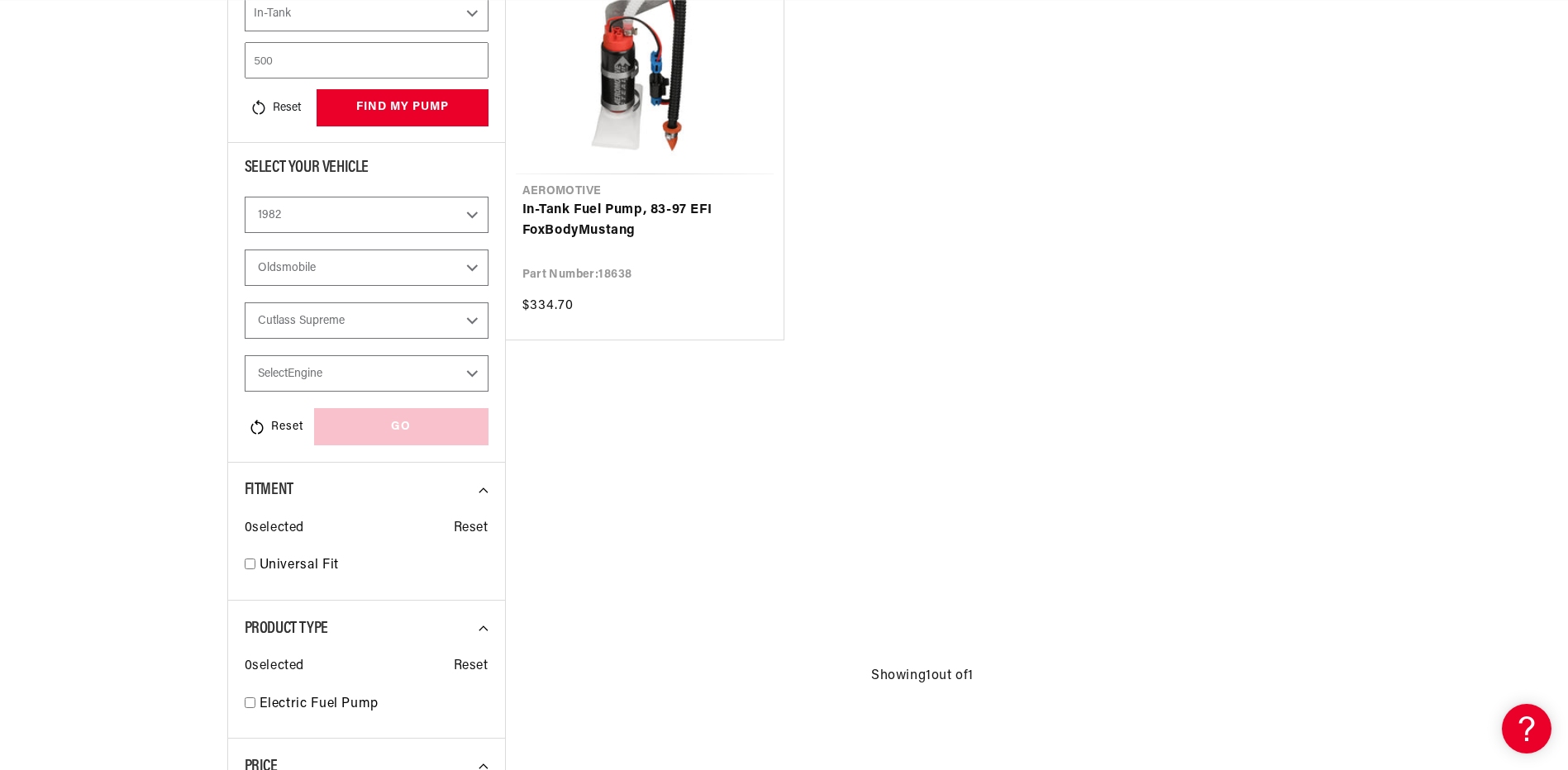
click at [469, 373] on select "Select Engine 3.8L 4.3L 4.4L 5.0L" at bounding box center [366, 374] width 244 height 37
select select "5.0L"
click at [245, 356] on select "Select Engine 3.8L 4.3L 4.4L 5.0L" at bounding box center [366, 374] width 244 height 37
select select "5.0L"
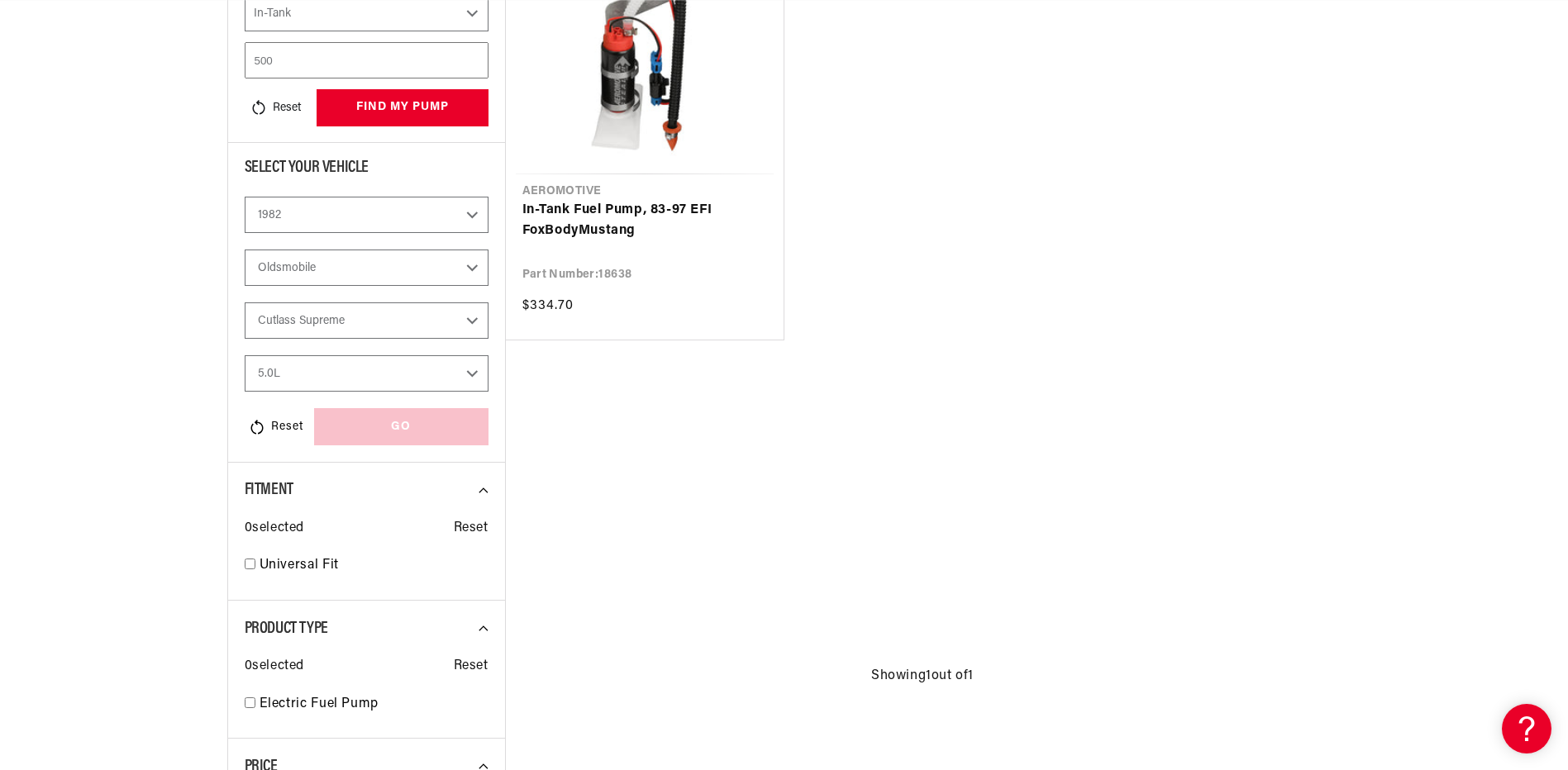
select select "CarbOrEFI"
select select "PowerAdder"
select select "Fuel"
select select "Mounting"
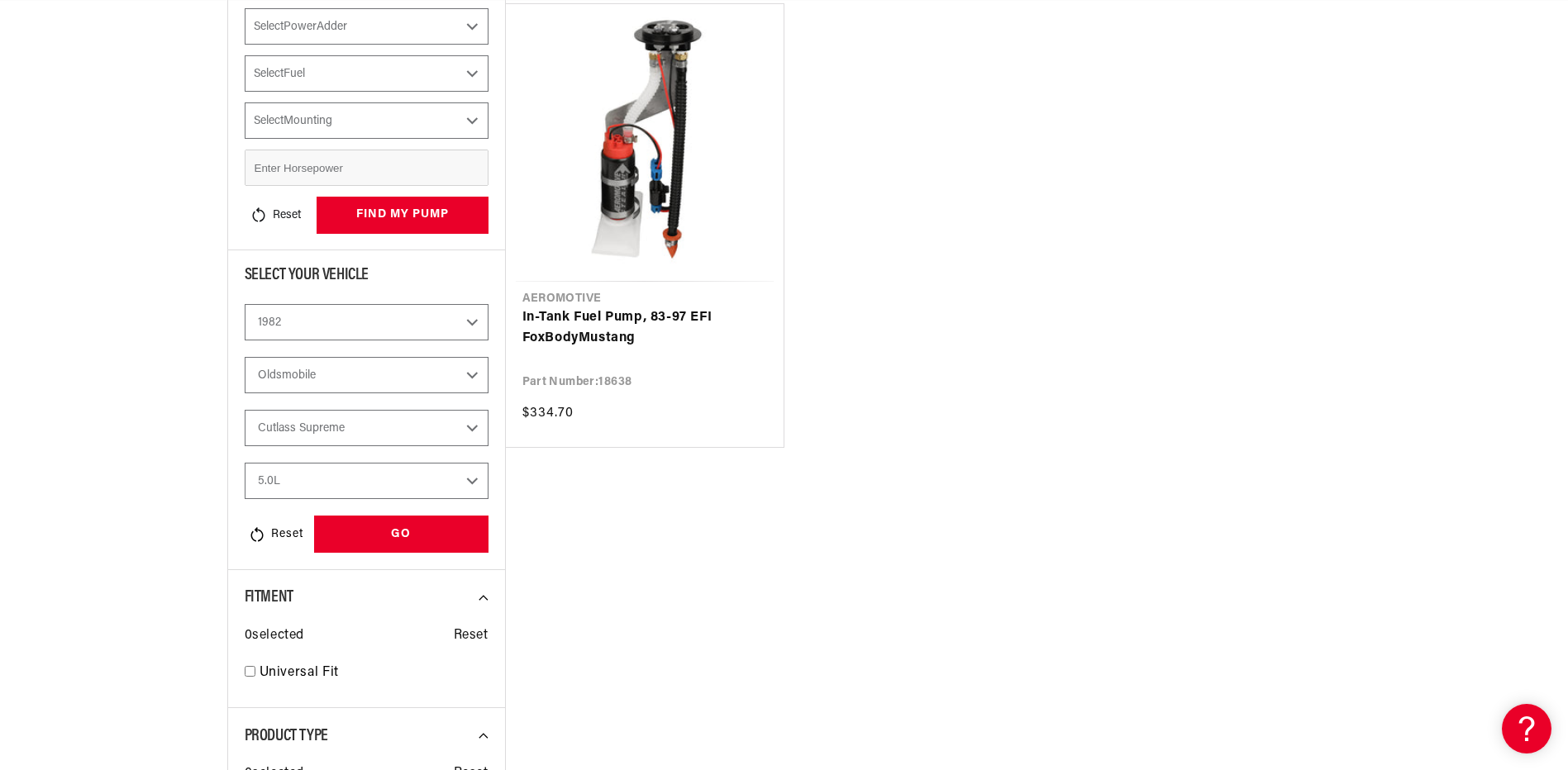
select select "Carbureted"
select select "No-Naturally-Aspirated"
select select "Gas"
select select "In-Tank"
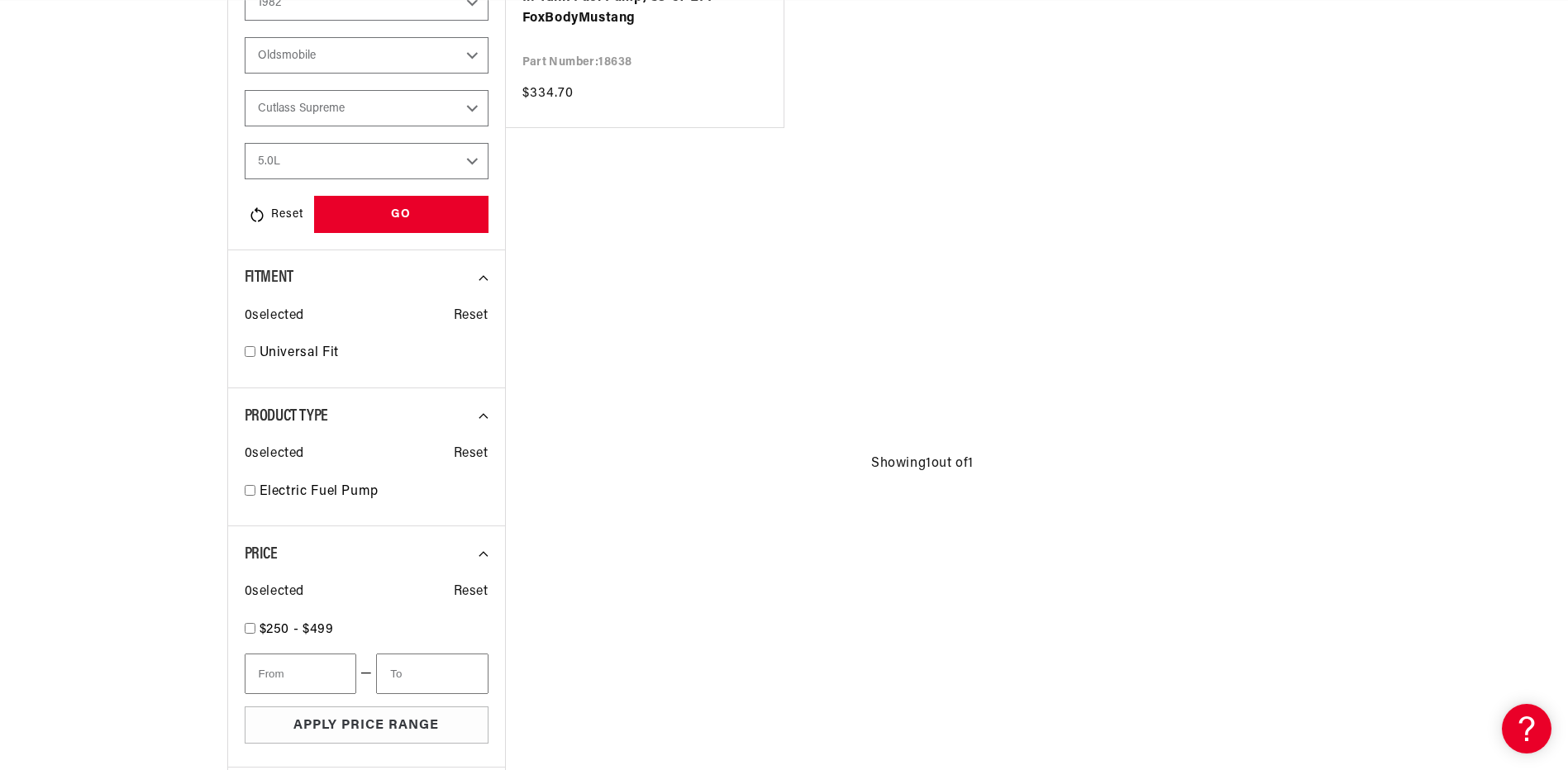
scroll to position [739, 0]
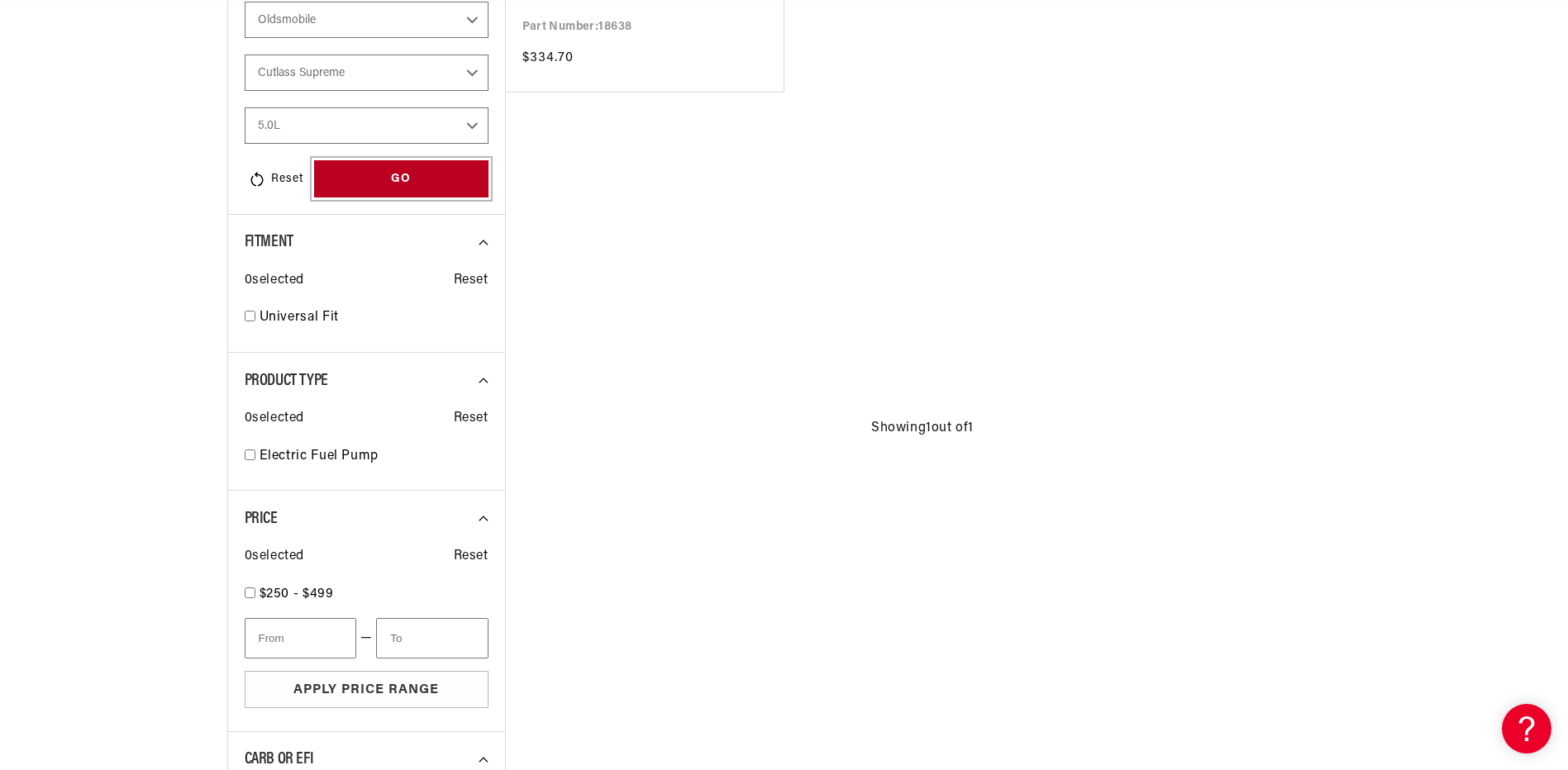
click at [391, 174] on div "GO" at bounding box center [401, 179] width 174 height 37
select select "CarbOrEFI"
select select "PowerAdder"
select select "Fuel"
select select "Mounting"
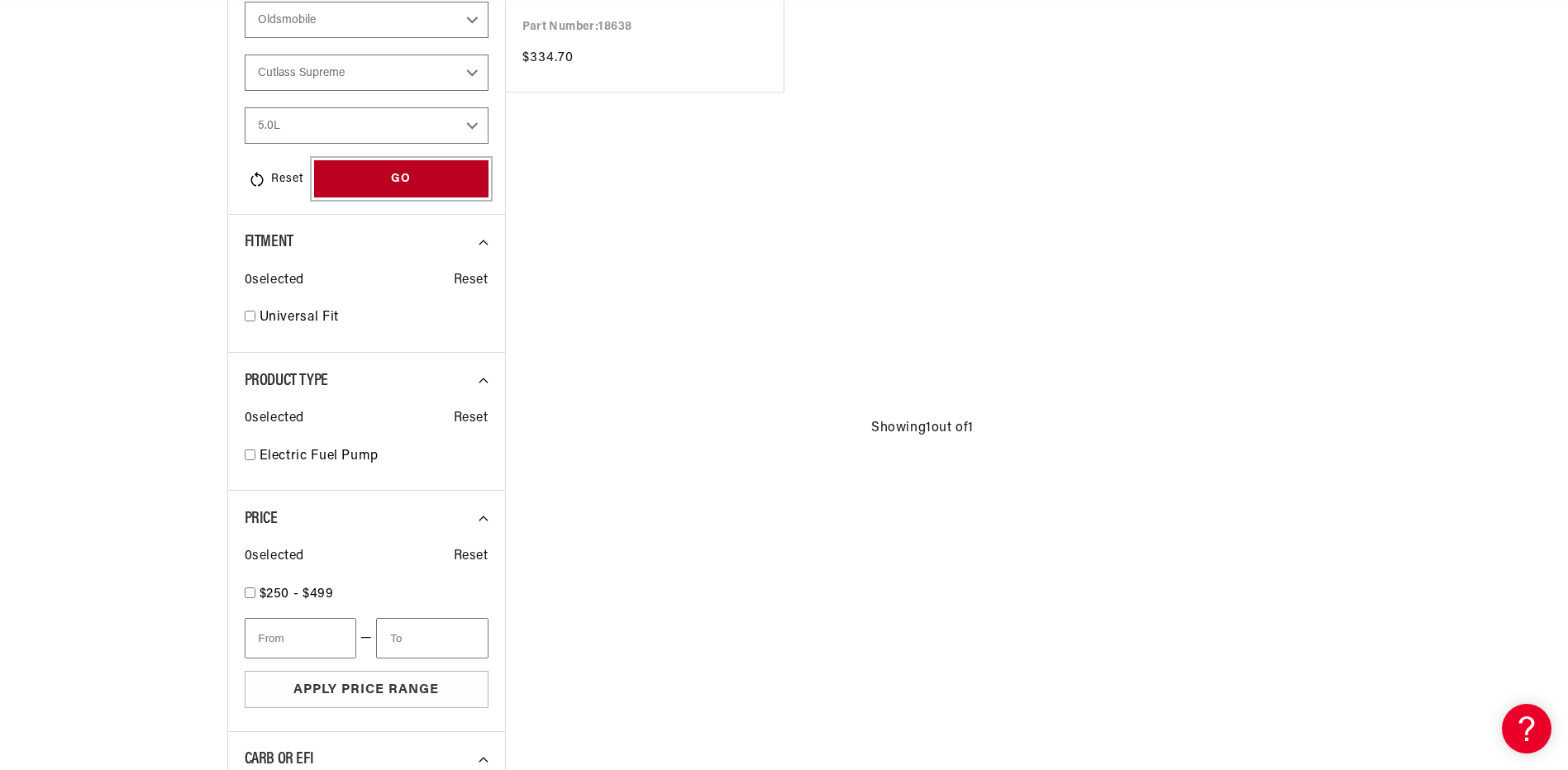
scroll to position [0, 653]
select select "Carbureted"
select select "No-Naturally-Aspirated"
select select "Gas"
select select "In-Tank"
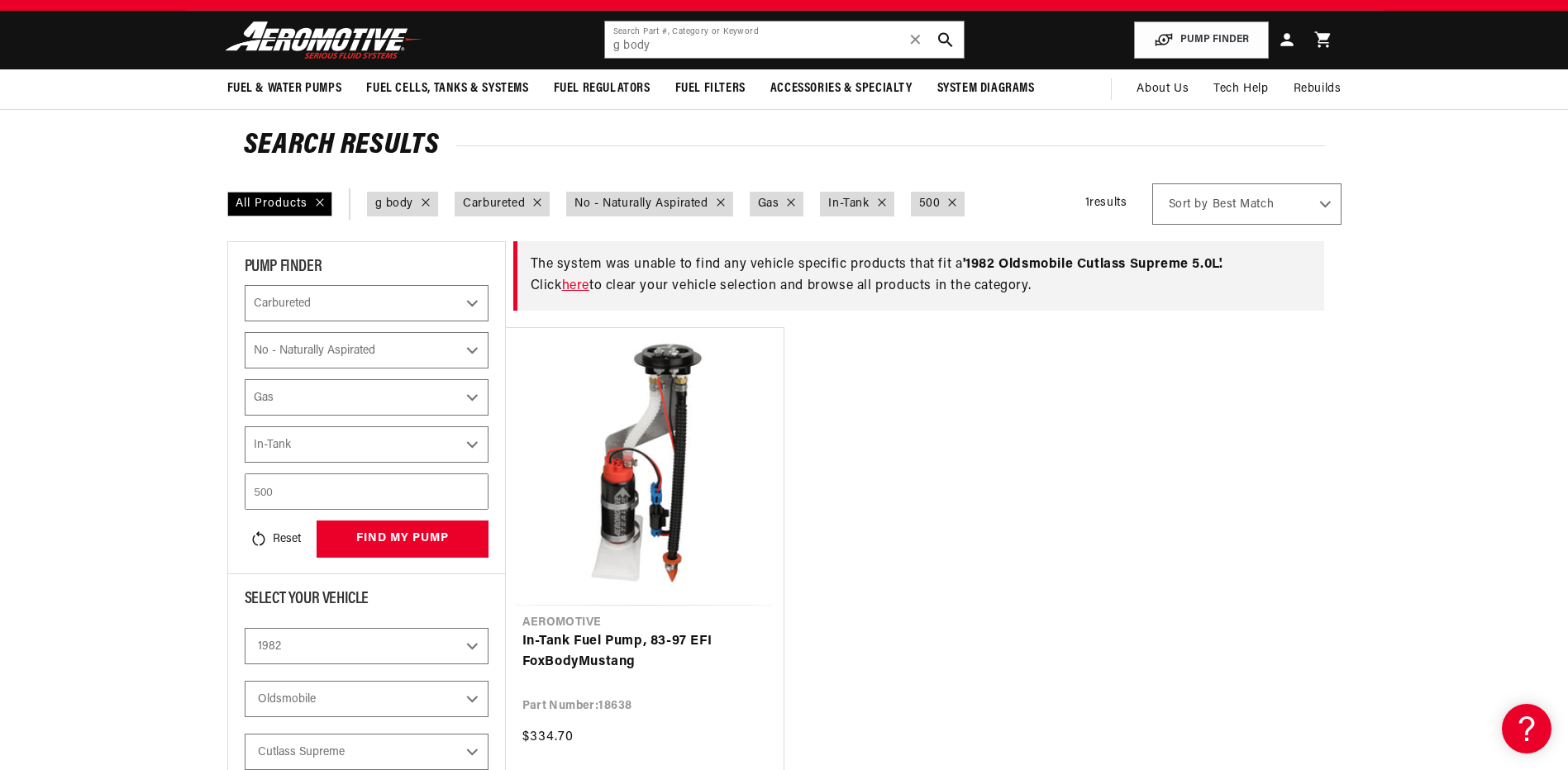
scroll to position [0, 0]
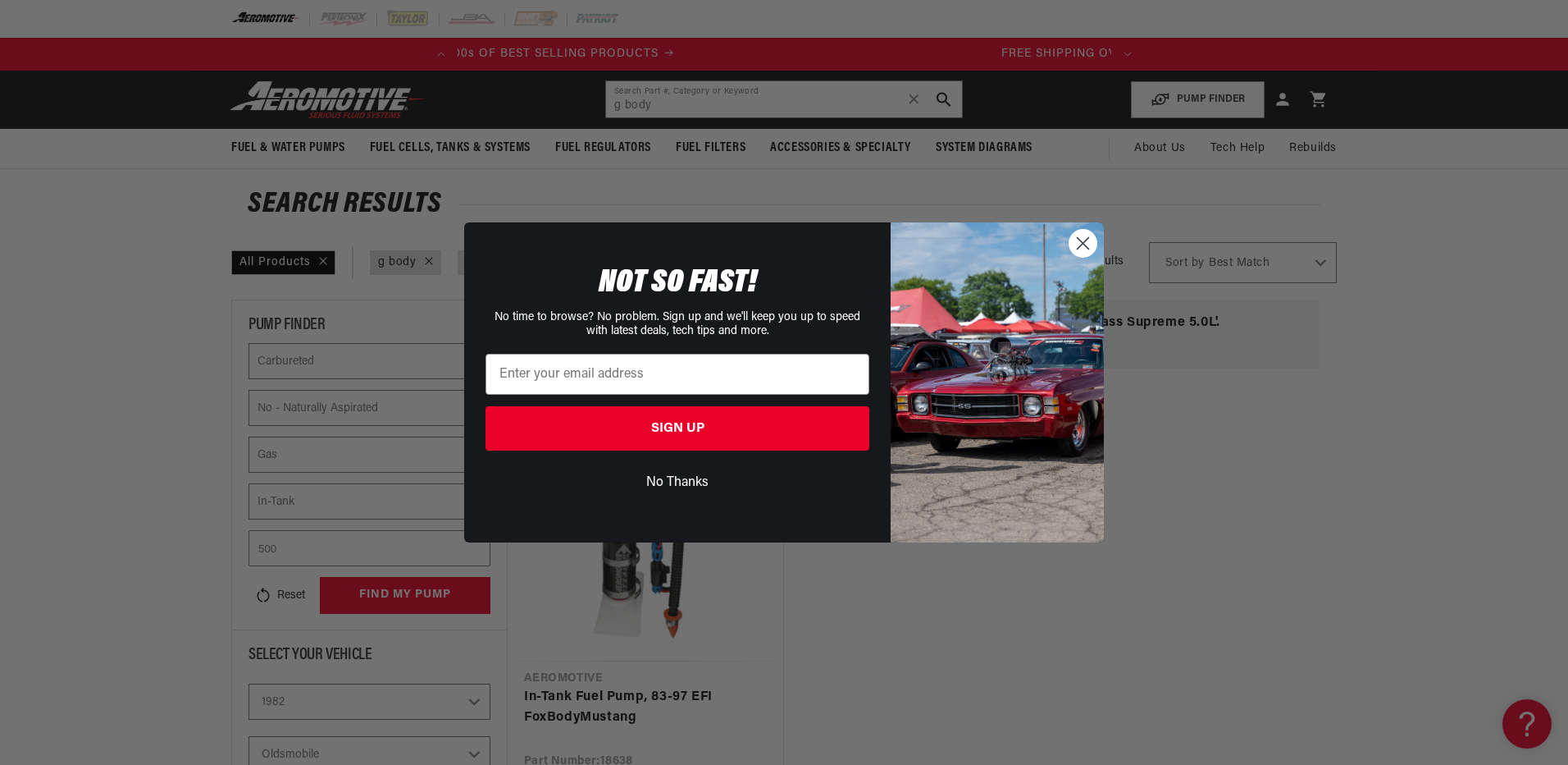
click at [1085, 246] on icon "Close dialog" at bounding box center [1083, 243] width 12 height 12
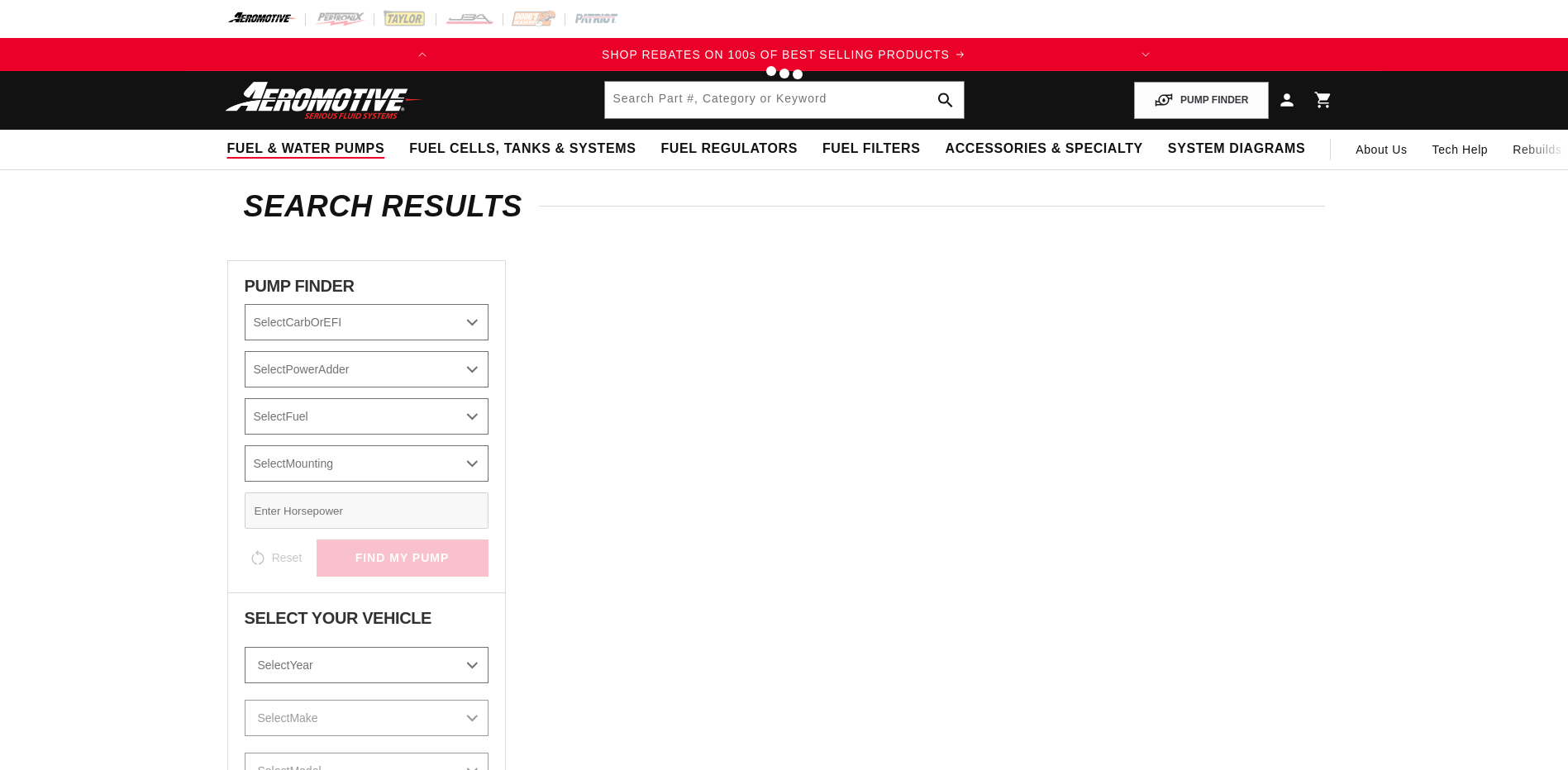
type input "g body"
select select "Carbureted"
select select "No-Naturally-Aspirated"
select select "Gas"
select select "In-Tank"
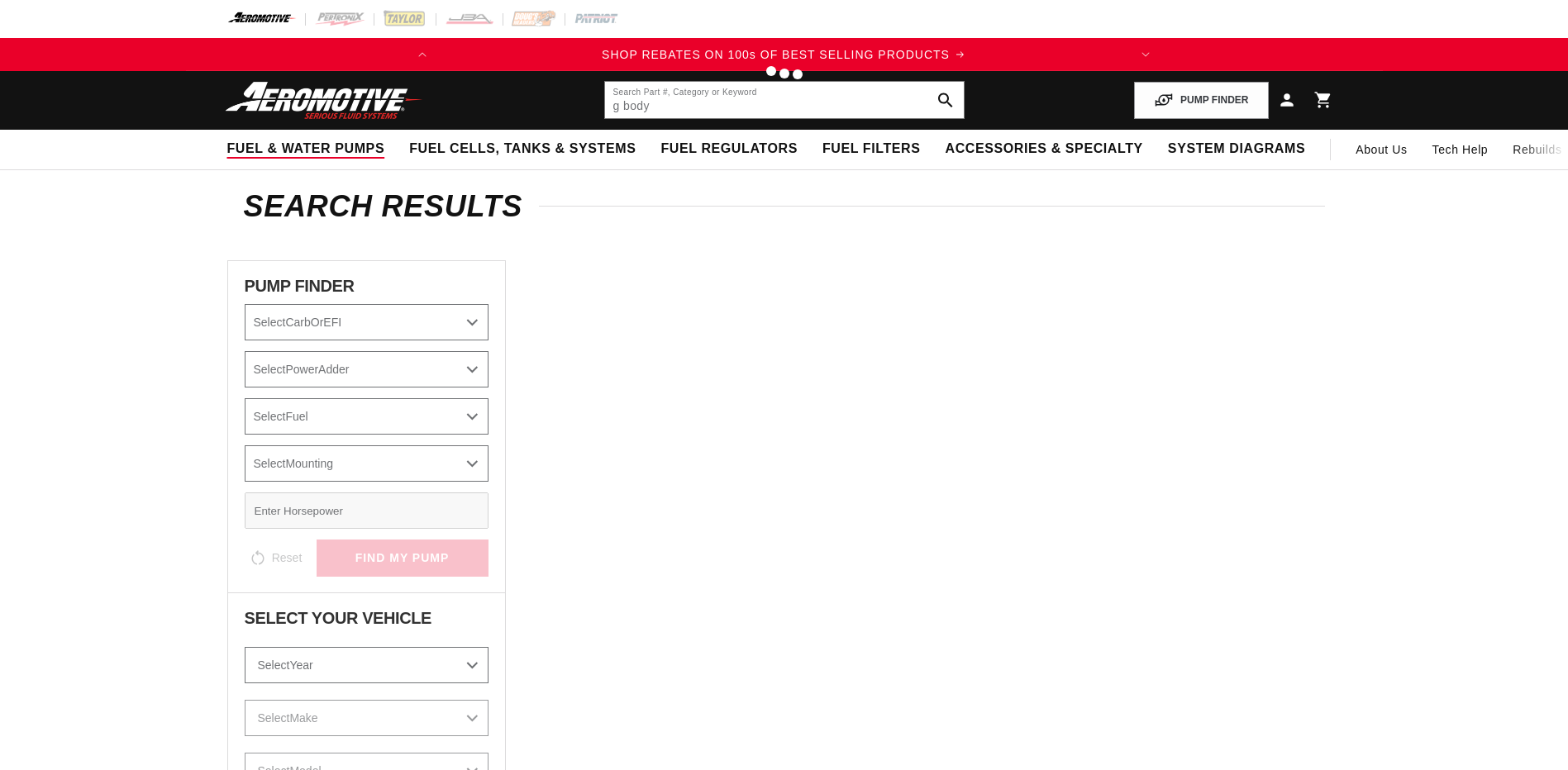
select select "1982"
select select "Oldsmobile"
select select "5.0L"
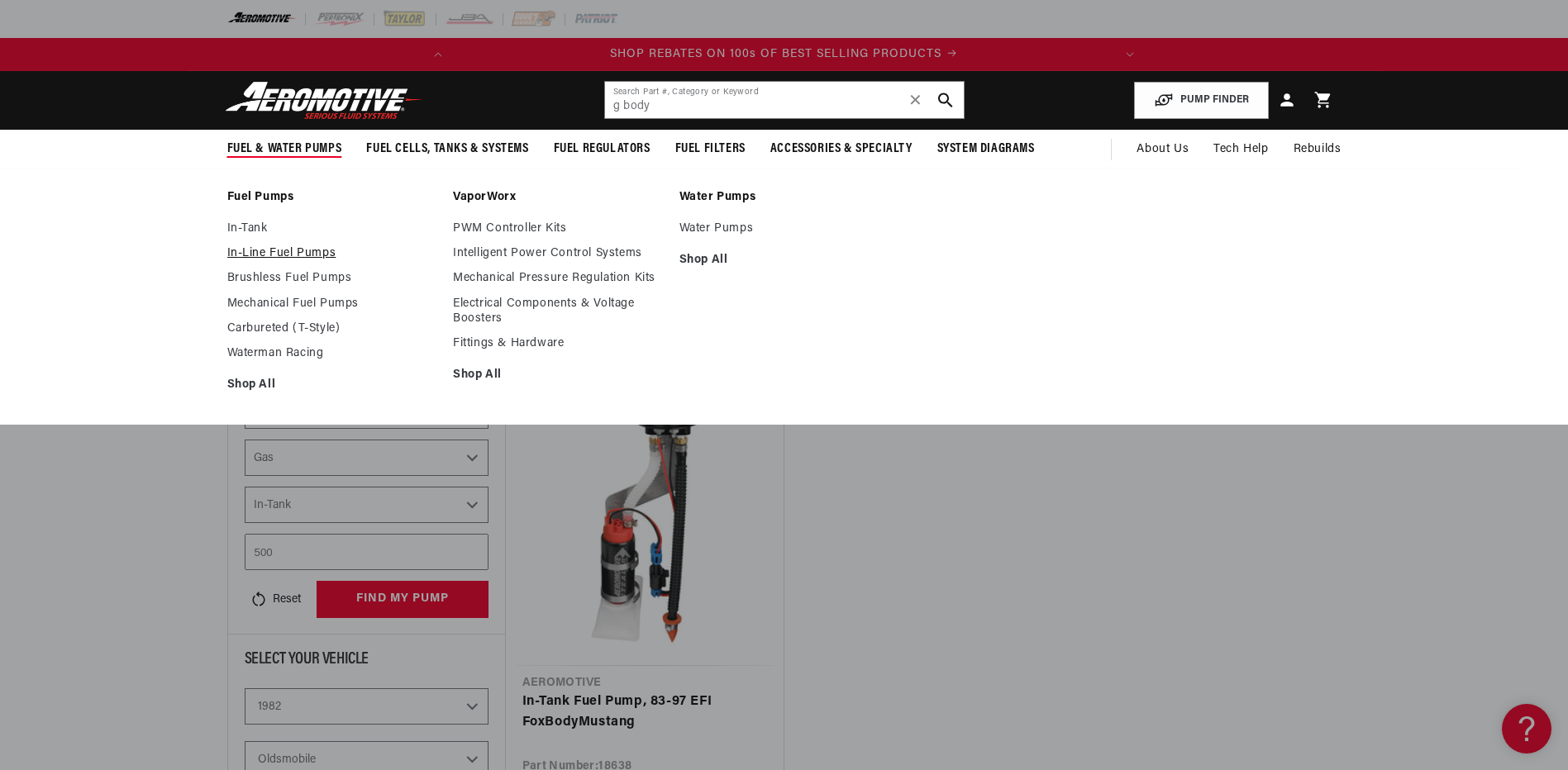
click at [299, 249] on link "In-Line Fuel Pumps" at bounding box center [332, 253] width 210 height 14
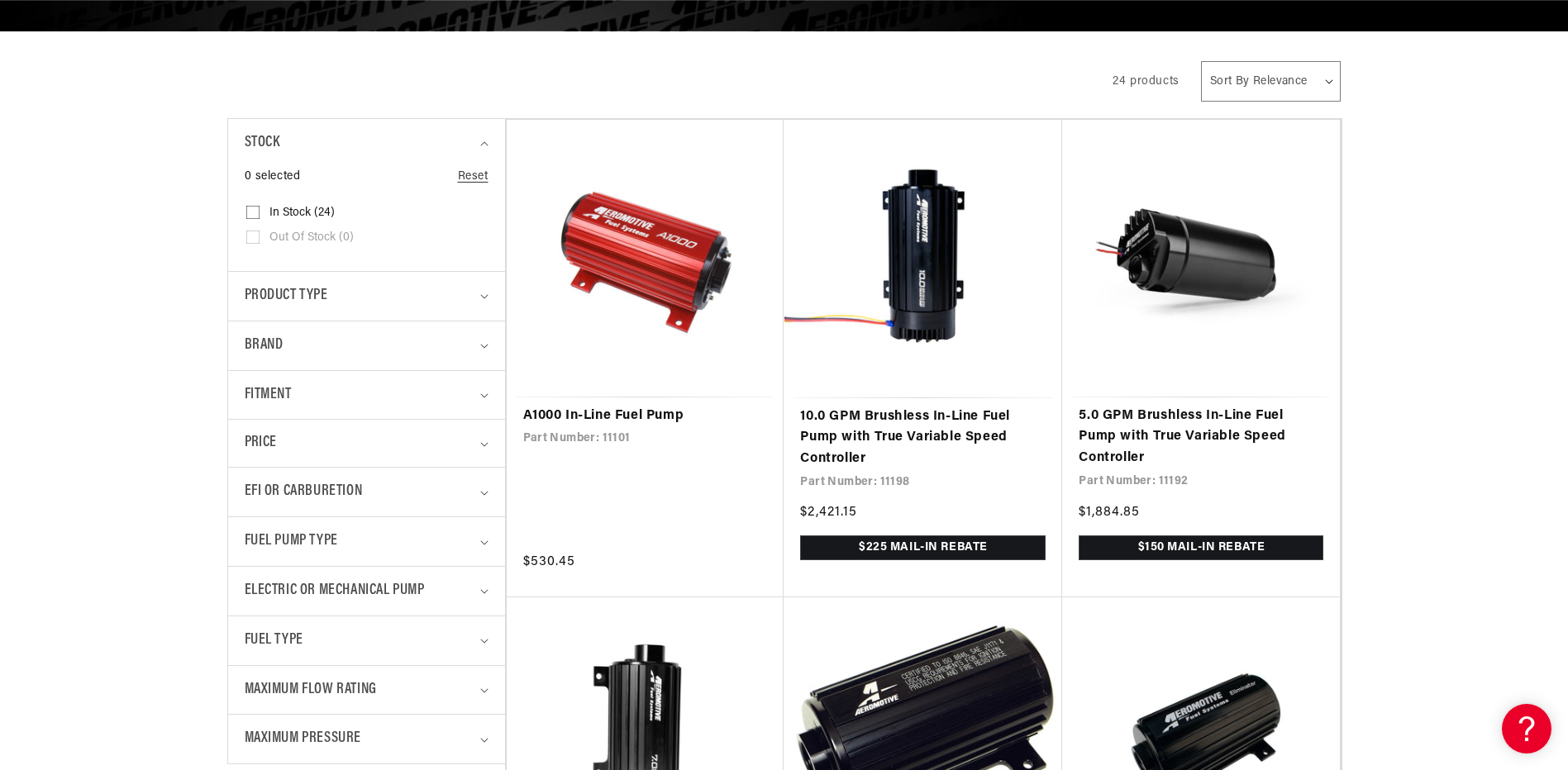
scroll to position [330, 0]
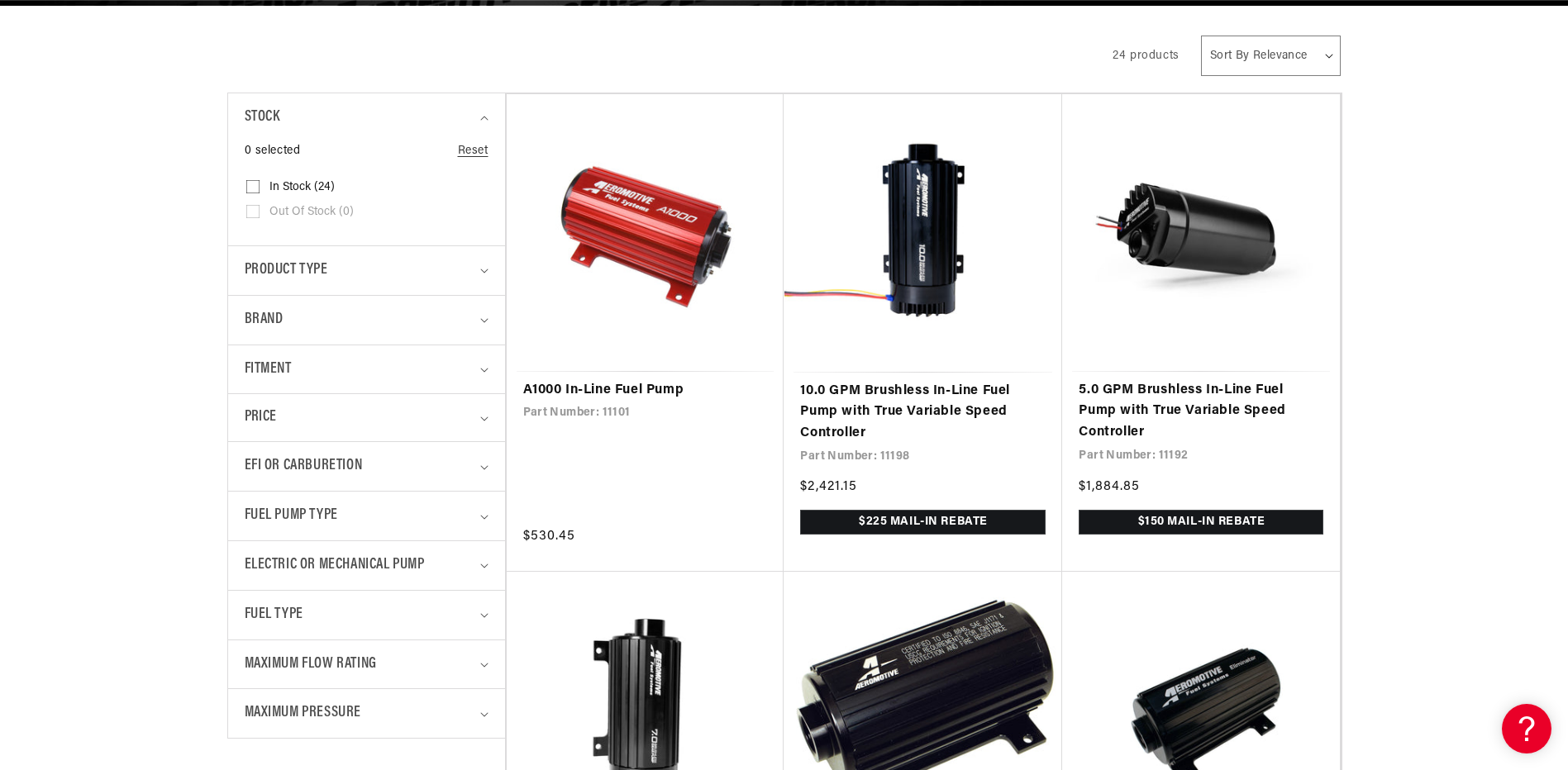
click at [490, 369] on details "Fitment 0 selected Reset Fitment Universal (24) Universal (24 products)" at bounding box center [366, 368] width 276 height 49
click at [480, 365] on summary "Fitment" at bounding box center [366, 369] width 244 height 48
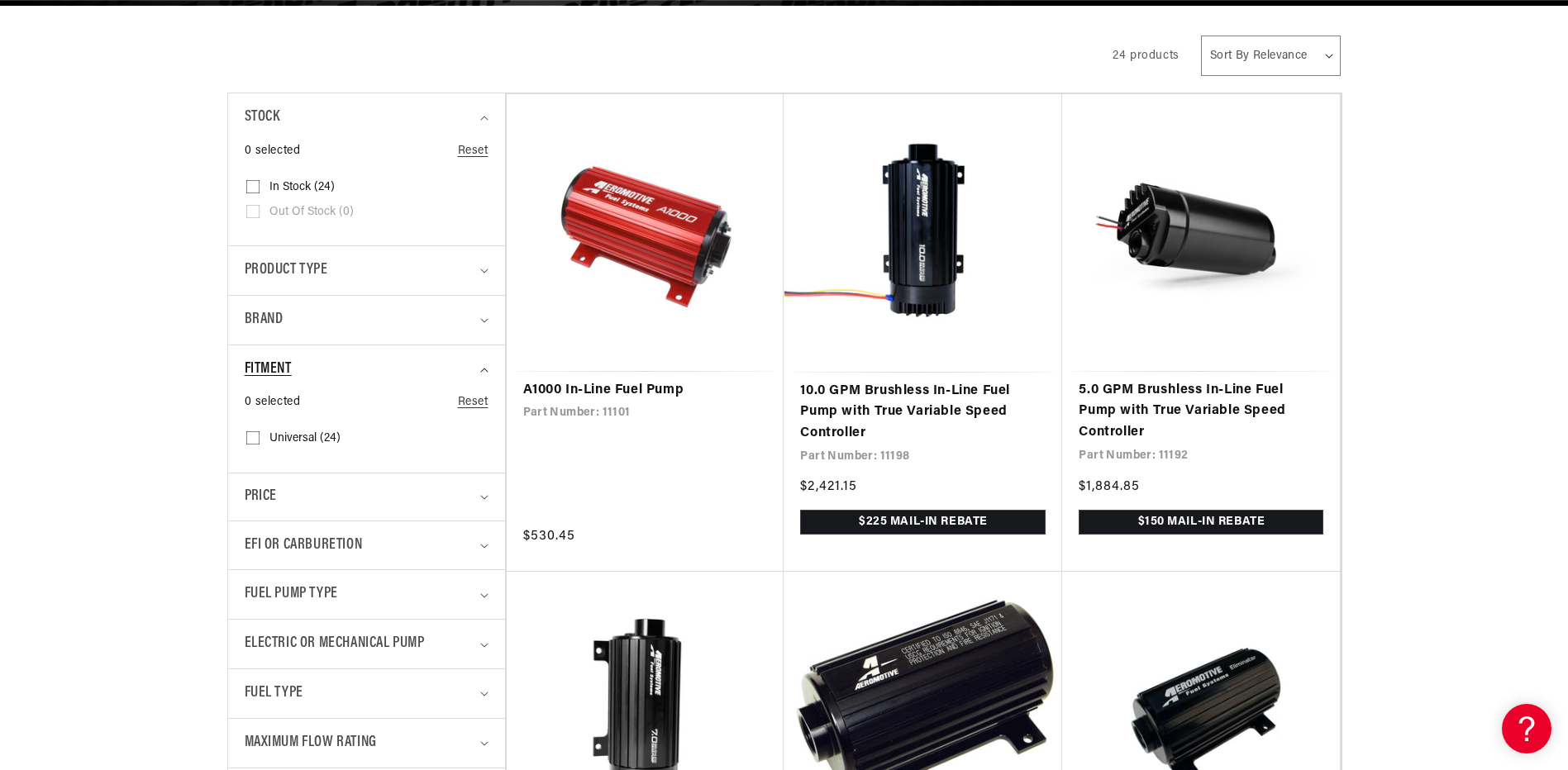
click at [481, 365] on summary "Fitment" at bounding box center [366, 369] width 244 height 48
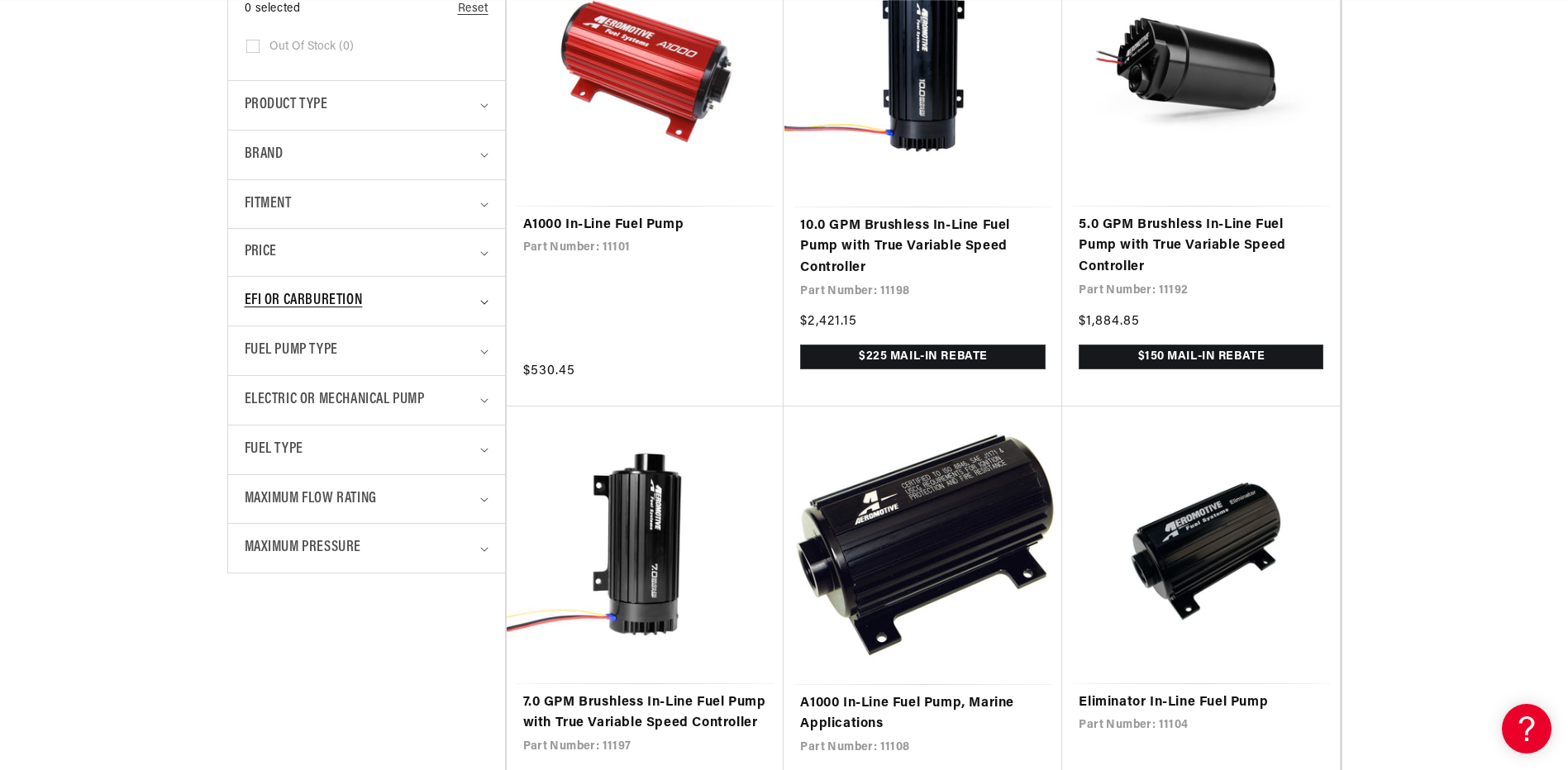
scroll to position [0, 653]
click at [482, 299] on summary "EFI or Carburetion" at bounding box center [366, 300] width 244 height 48
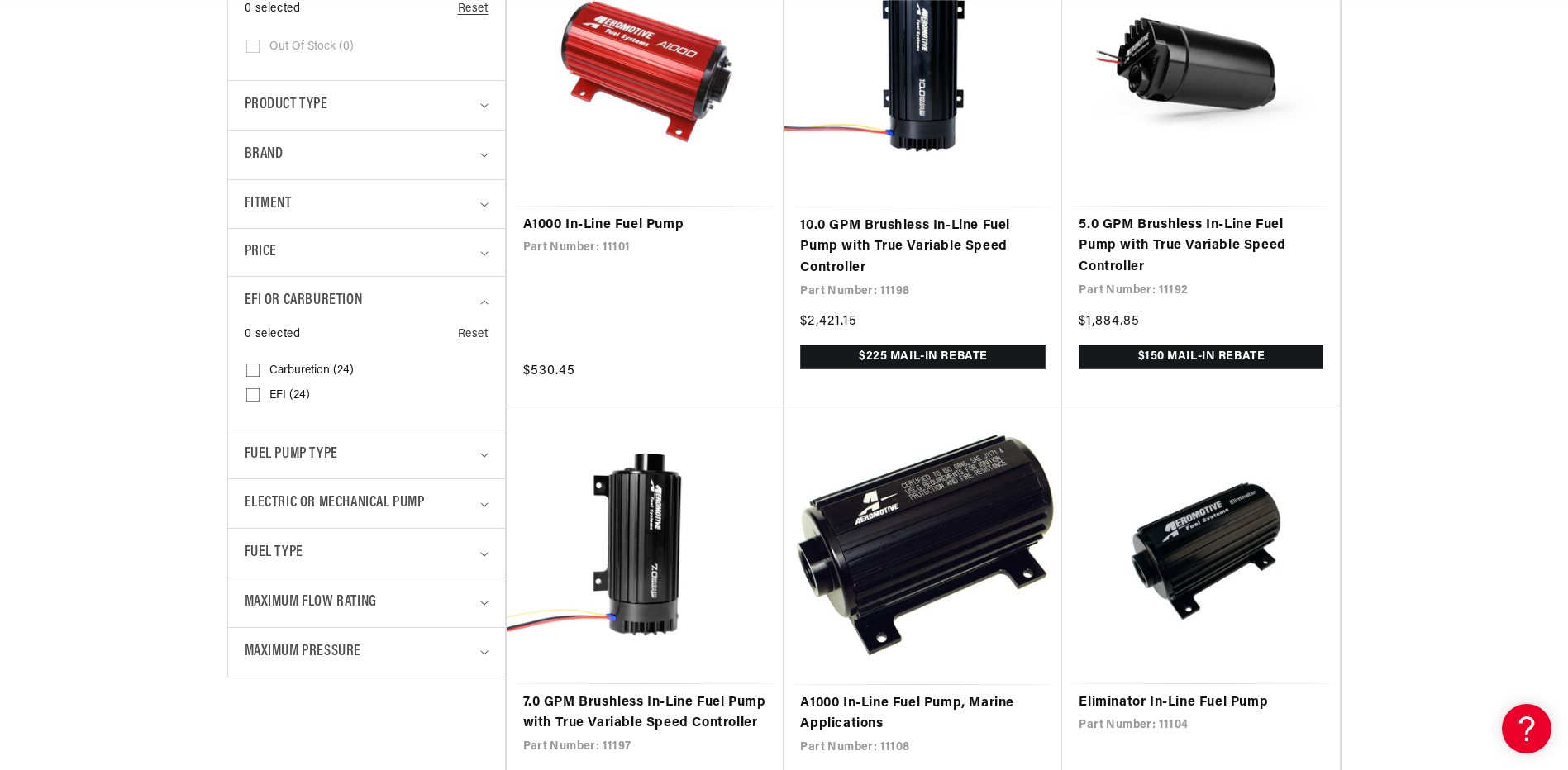
click at [253, 368] on input "Carburetion (24) Carburetion (24 products)" at bounding box center [253, 374] width 14 height 14
checkbox input "true"
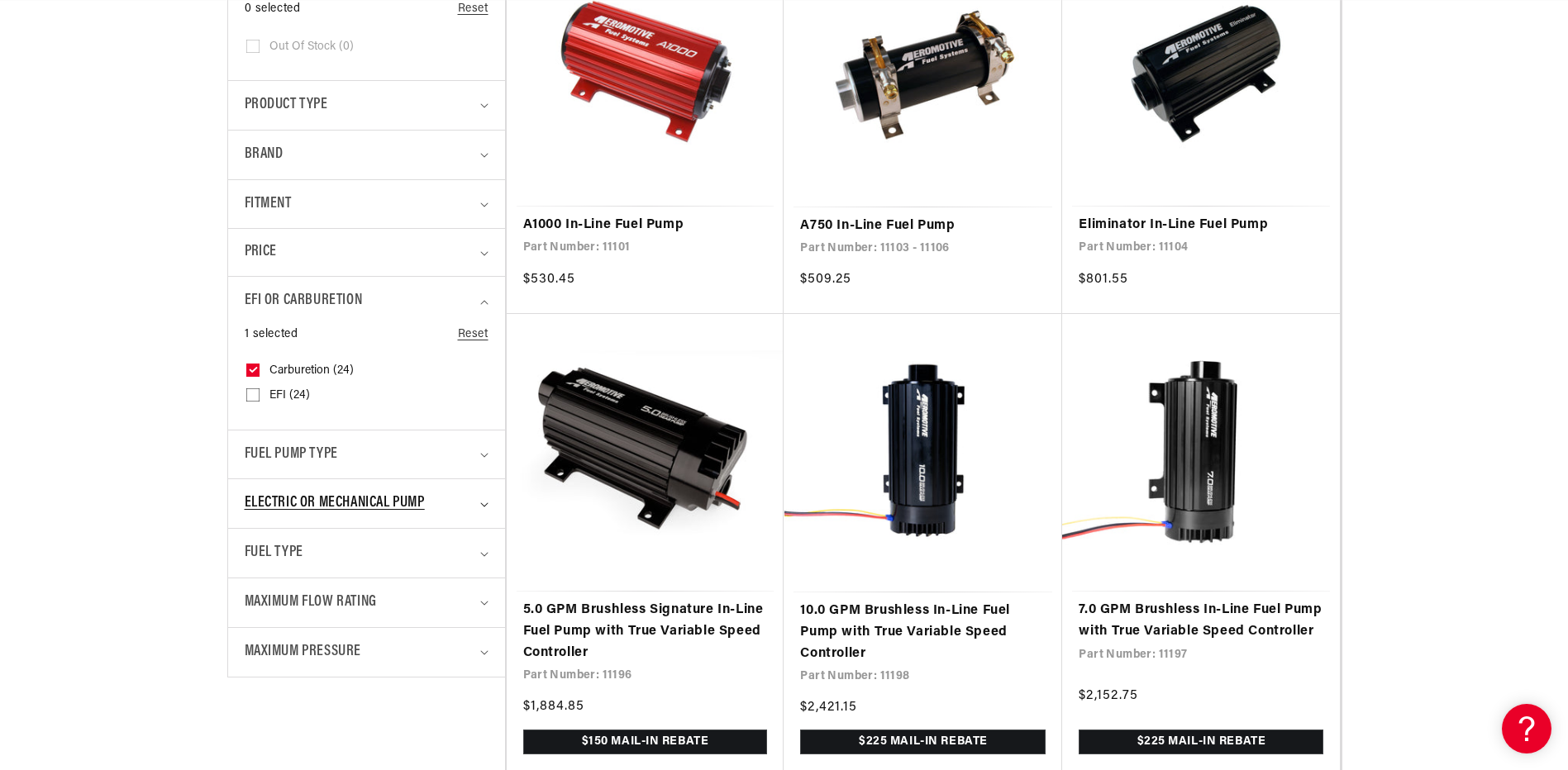
click at [483, 499] on summary "Electric or Mechanical Pump" at bounding box center [366, 503] width 244 height 48
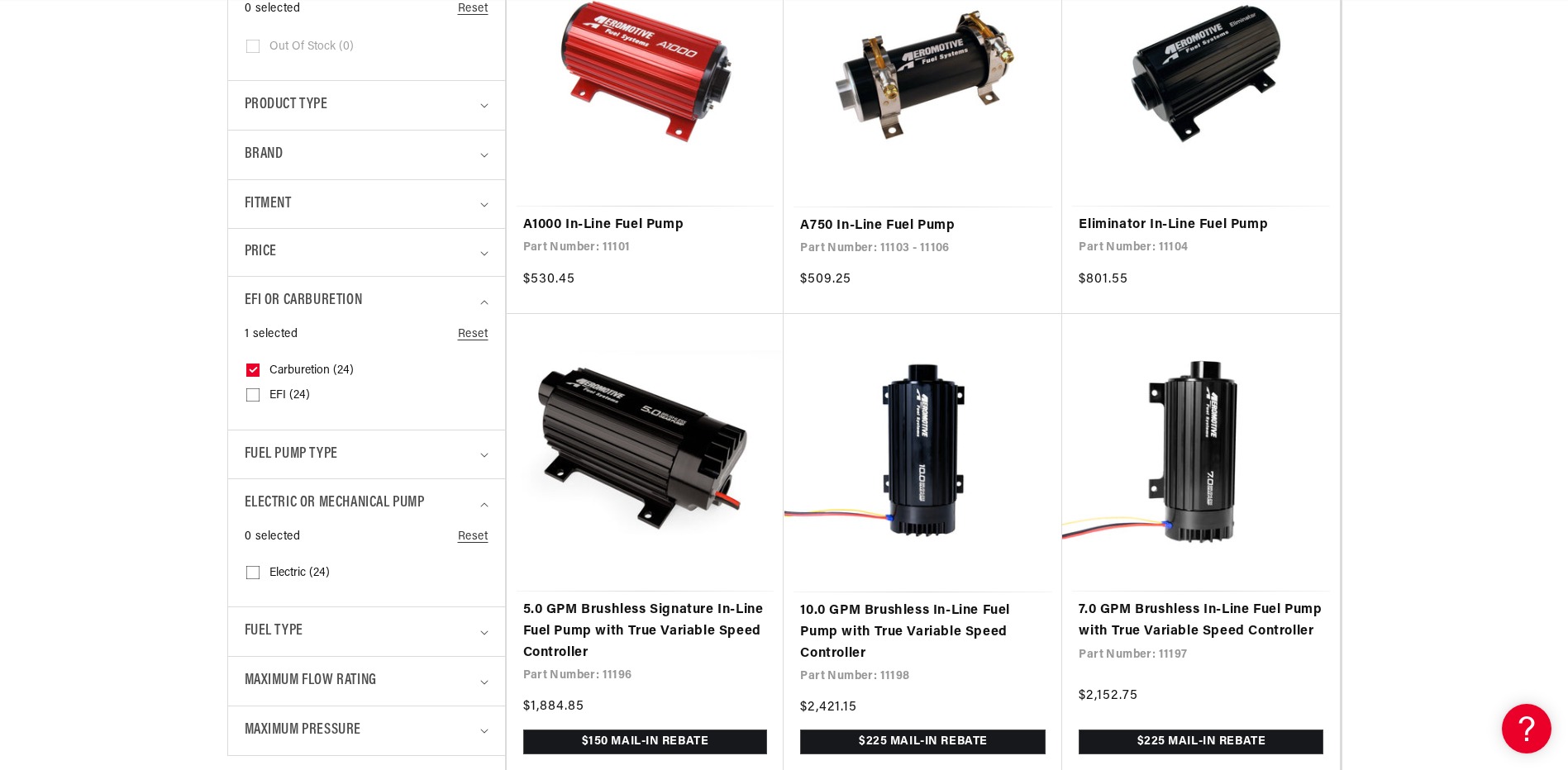
scroll to position [0, 653]
click at [249, 573] on input "Electric (24) Electric (24 products)" at bounding box center [253, 576] width 14 height 14
checkbox input "true"
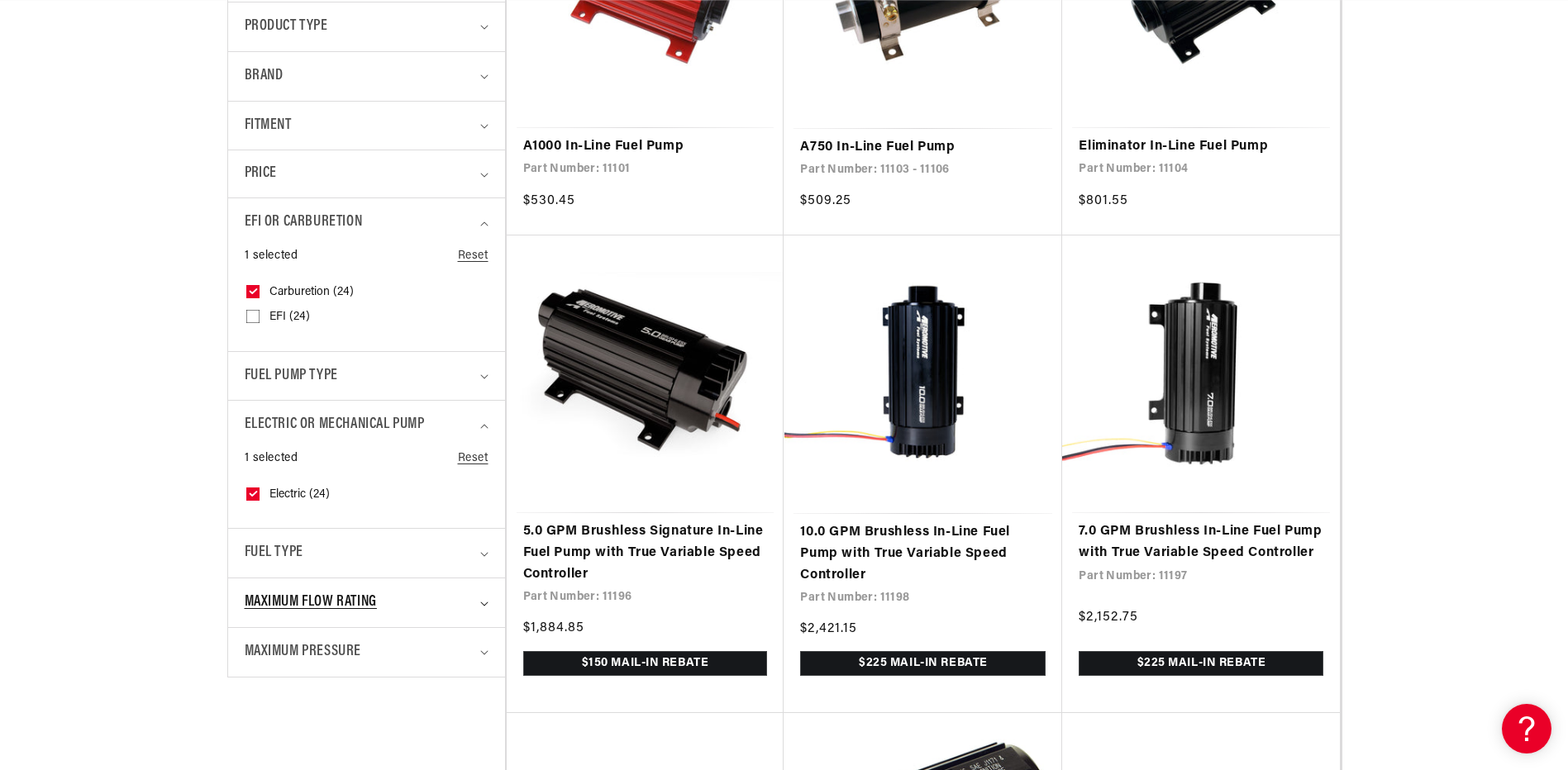
scroll to position [743, 0]
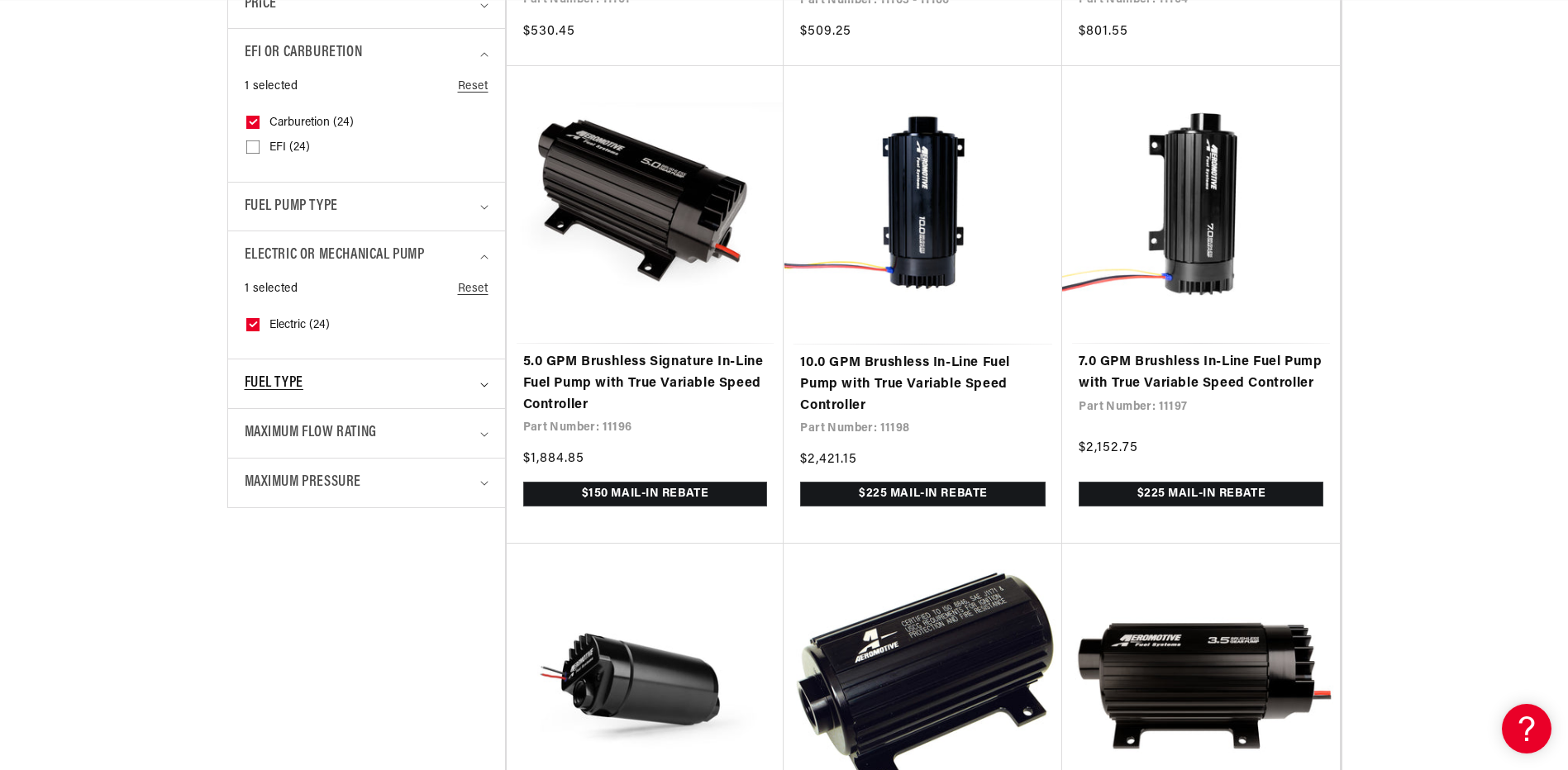
click at [479, 381] on summary "Fuel Type" at bounding box center [366, 384] width 244 height 48
click at [254, 476] on input "Gas (22) Gas (22 products)" at bounding box center [253, 481] width 14 height 14
checkbox input "true"
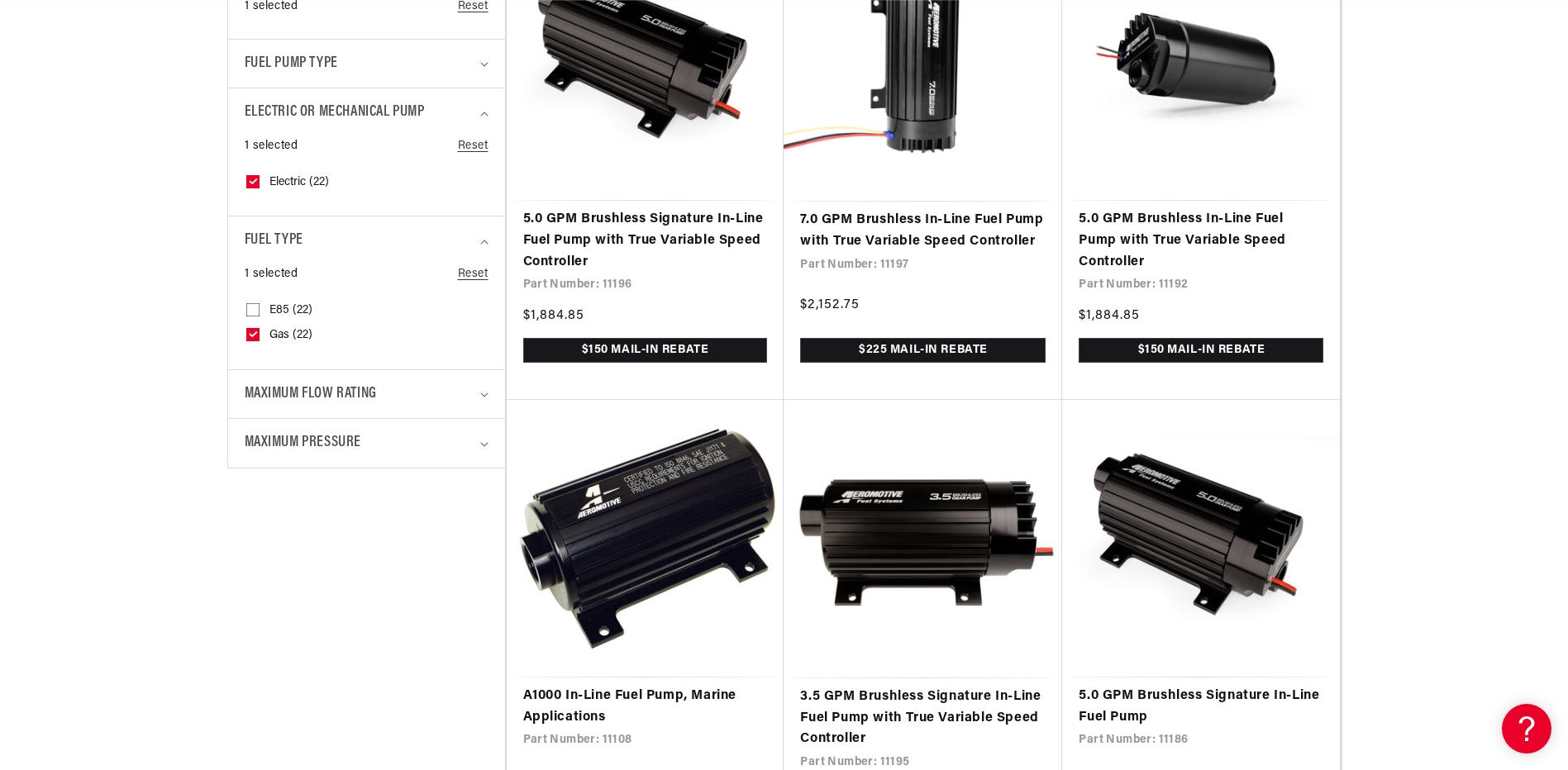
scroll to position [908, 0]
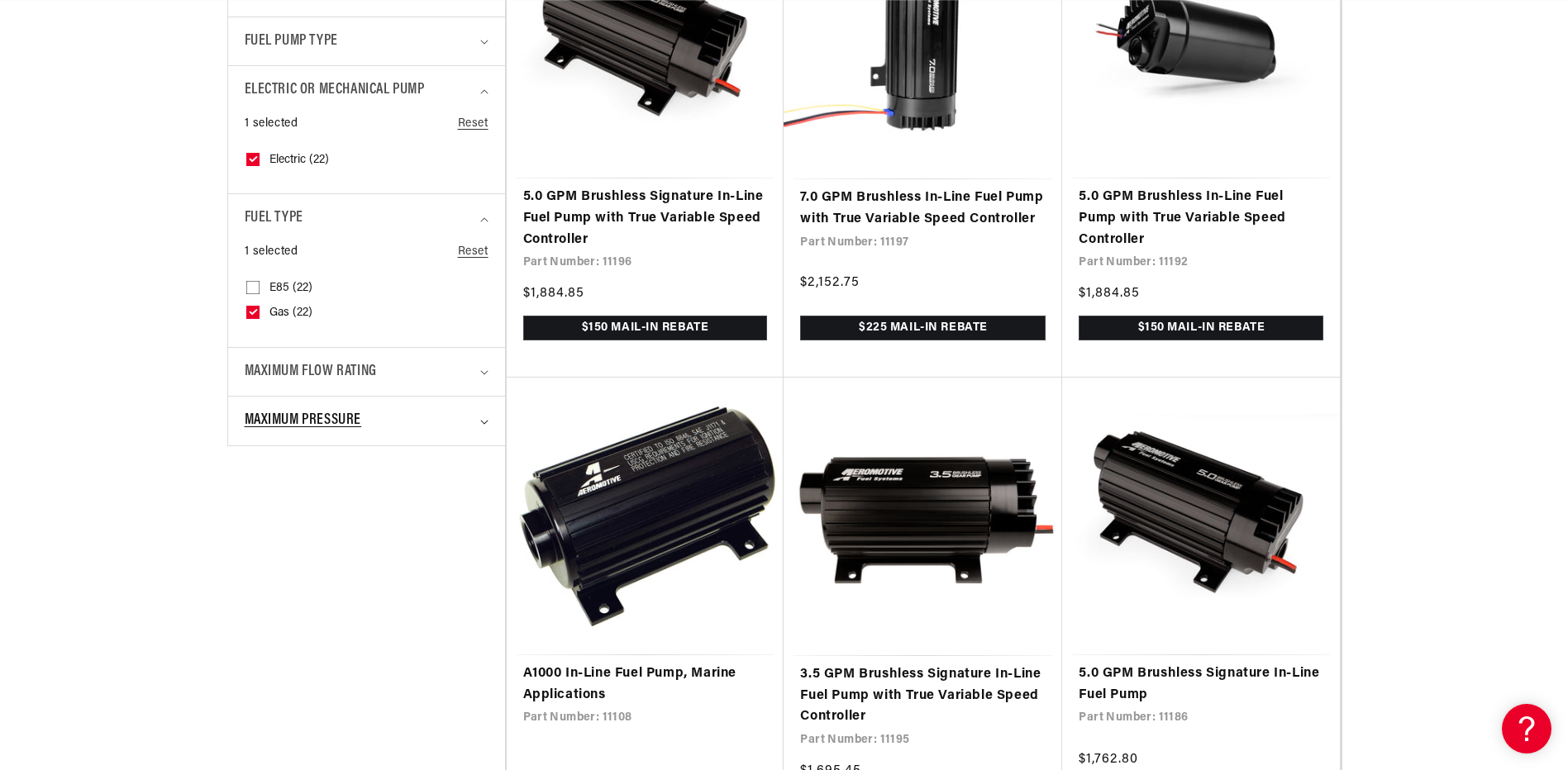
click at [481, 419] on icon "Maximum Pressure (0 selected)" at bounding box center [484, 421] width 9 height 5
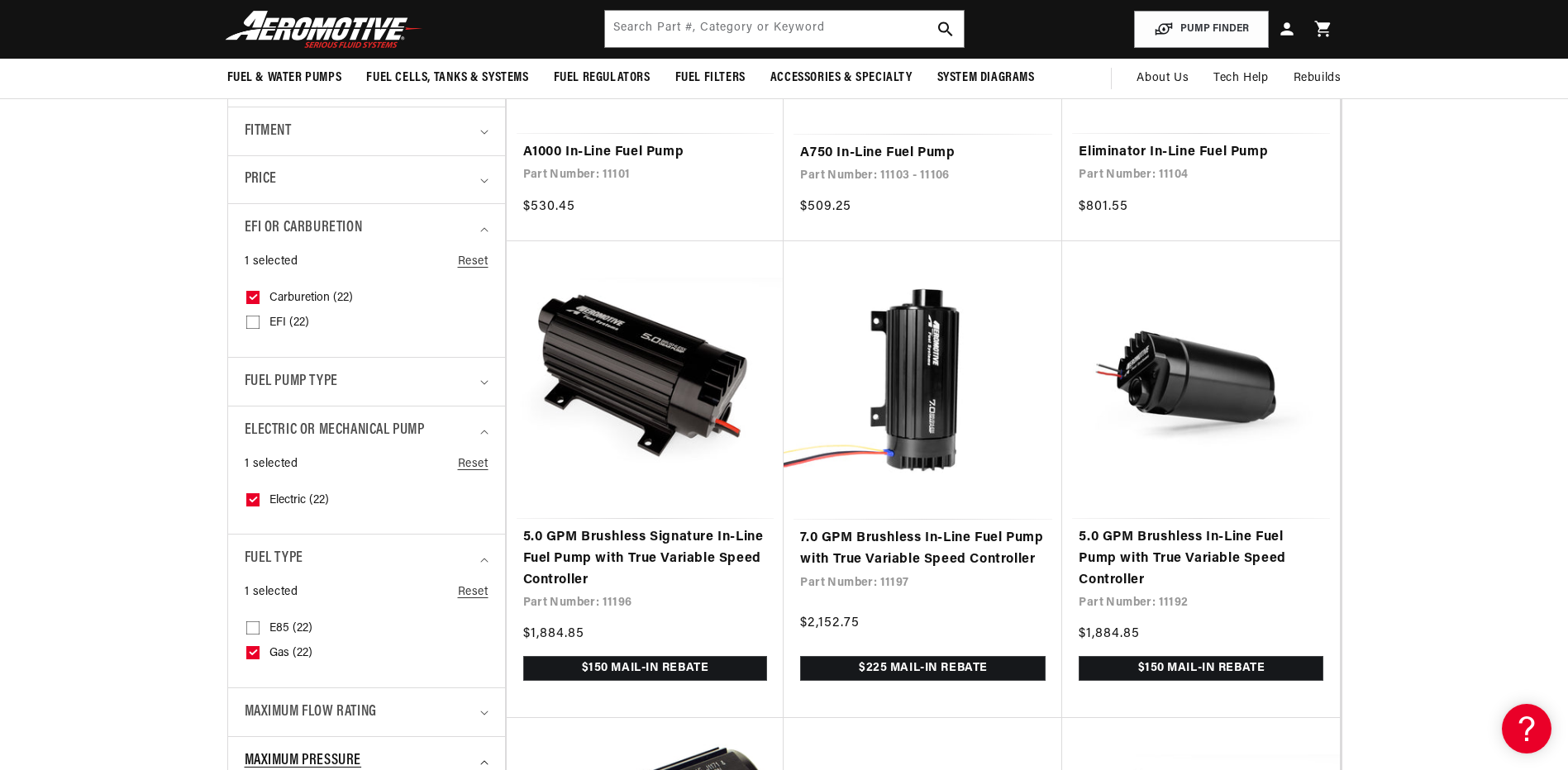
scroll to position [0, 0]
